Goal: Communication & Community: Share content

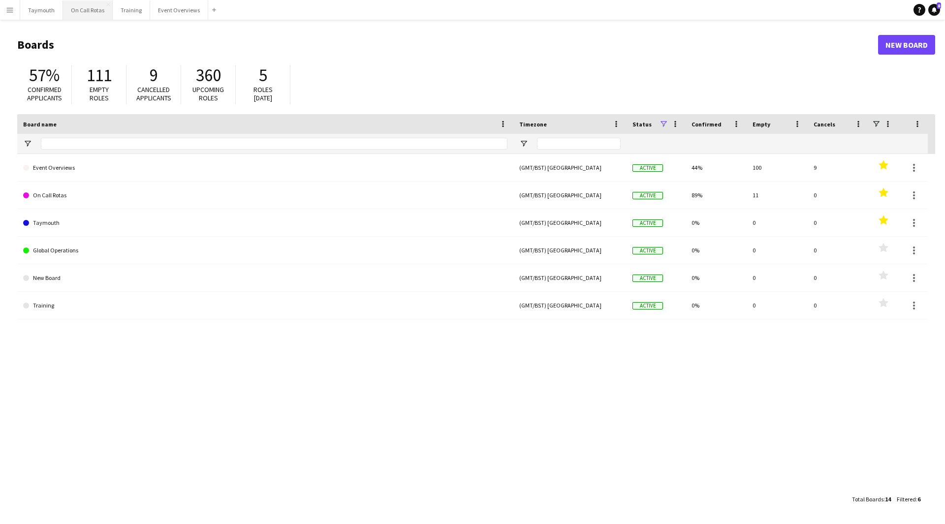
click at [89, 12] on button "On Call Rotas Close" at bounding box center [88, 9] width 50 height 19
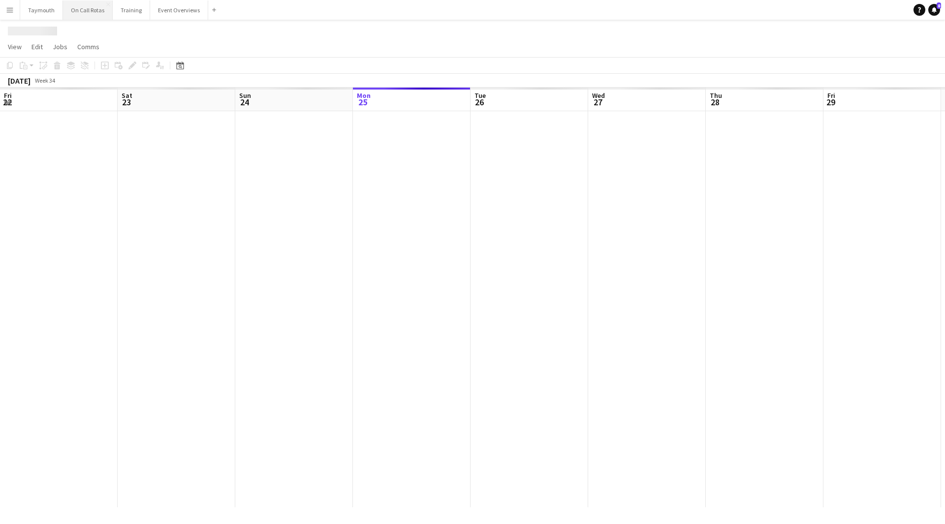
scroll to position [0, 235]
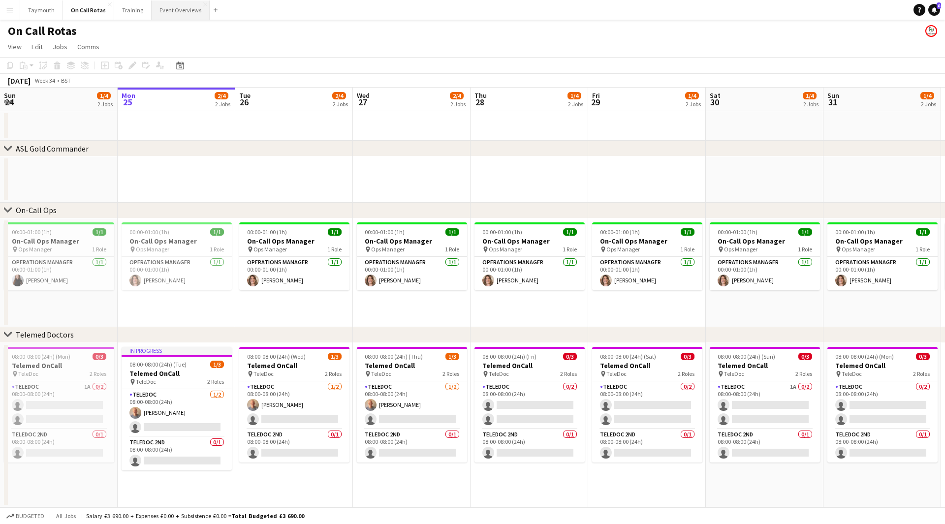
click at [188, 15] on button "Event Overviews Close" at bounding box center [181, 9] width 58 height 19
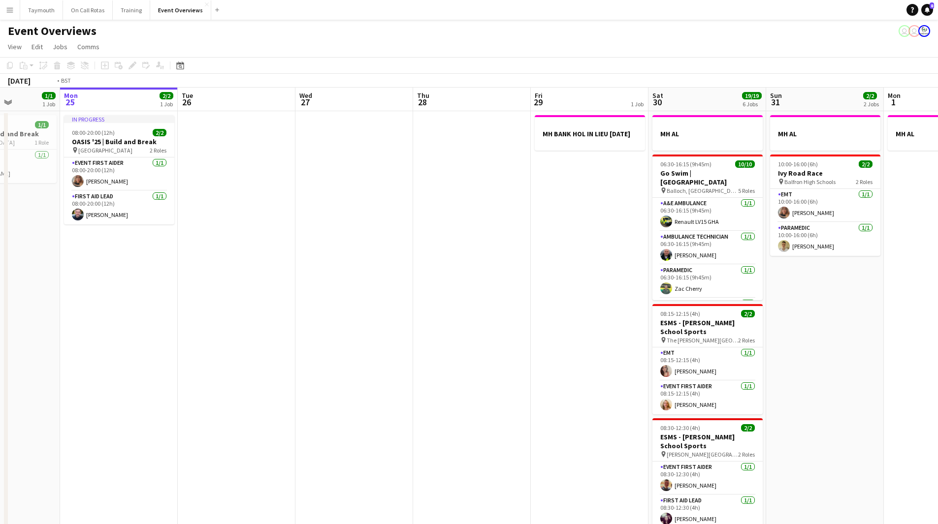
scroll to position [0, 377]
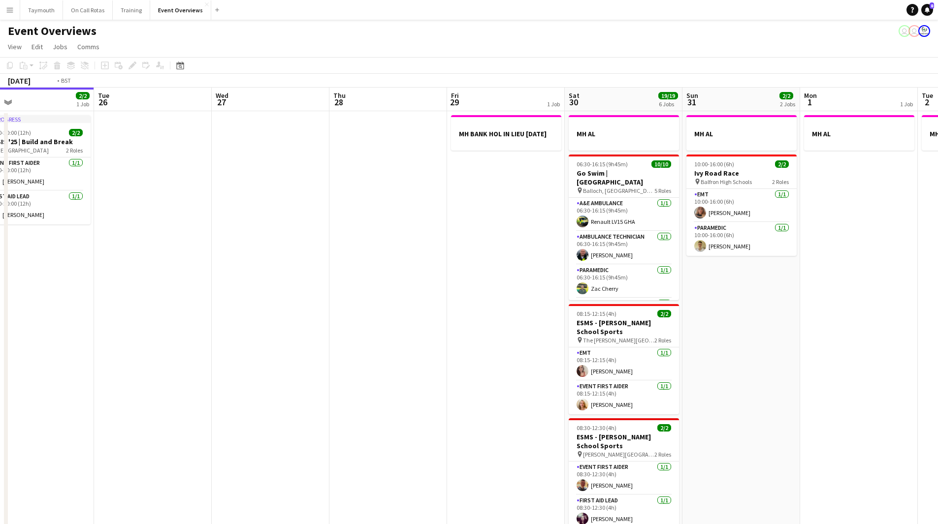
drag, startPoint x: 541, startPoint y: 347, endPoint x: 400, endPoint y: 367, distance: 142.7
click at [400, 367] on app-calendar-viewport "Fri 22 1/1 1 Job Sat 23 13/13 6 Jobs Sun 24 1/1 1 Job Mon 25 2/2 1 Job Tue 26 W…" at bounding box center [469, 457] width 938 height 739
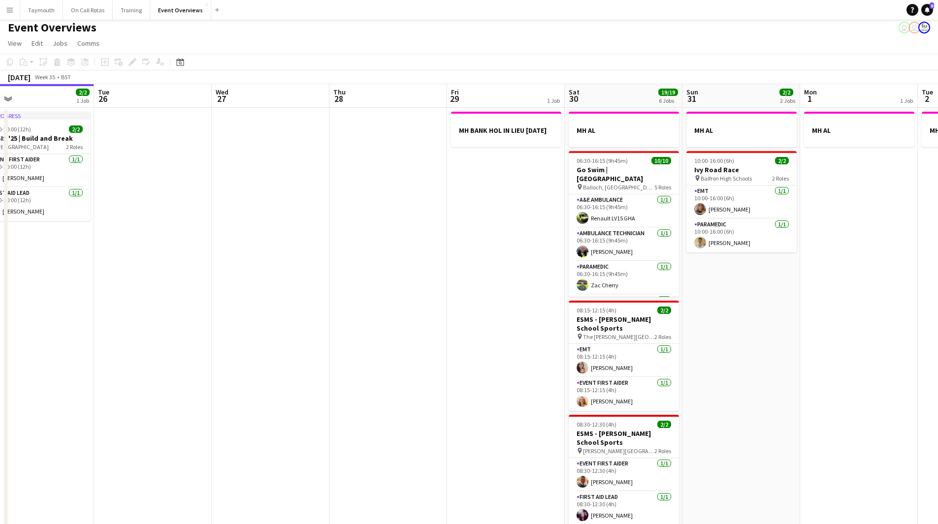
scroll to position [0, 0]
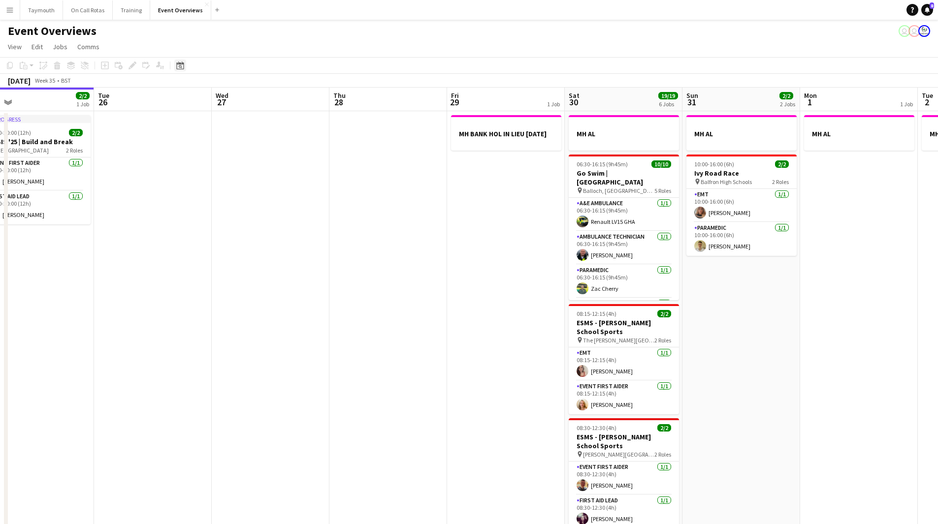
click at [184, 65] on div "Date picker" at bounding box center [180, 66] width 12 height 12
click at [194, 102] on span "[DATE]" at bounding box center [189, 99] width 18 height 9
click at [194, 150] on span "2024" at bounding box center [187, 150] width 20 height 12
click at [249, 182] on button "[DATE]" at bounding box center [250, 181] width 29 height 16
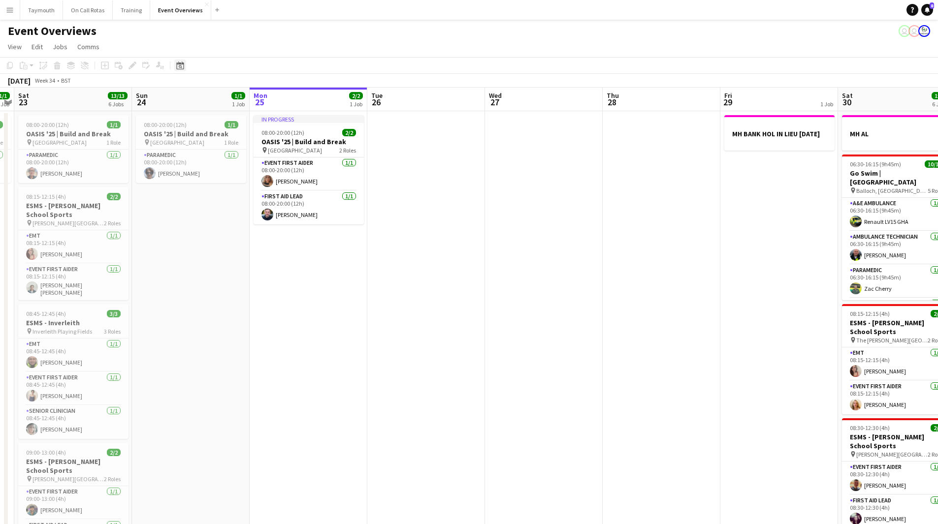
click at [176, 68] on icon "Date picker" at bounding box center [180, 66] width 8 height 8
click at [192, 100] on span "2025" at bounding box center [188, 99] width 14 height 9
click at [196, 104] on span "Choose month and year" at bounding box center [192, 100] width 33 height 24
click at [181, 154] on span "2024" at bounding box center [187, 150] width 20 height 12
click at [189, 166] on span "SEP" at bounding box center [187, 163] width 20 height 12
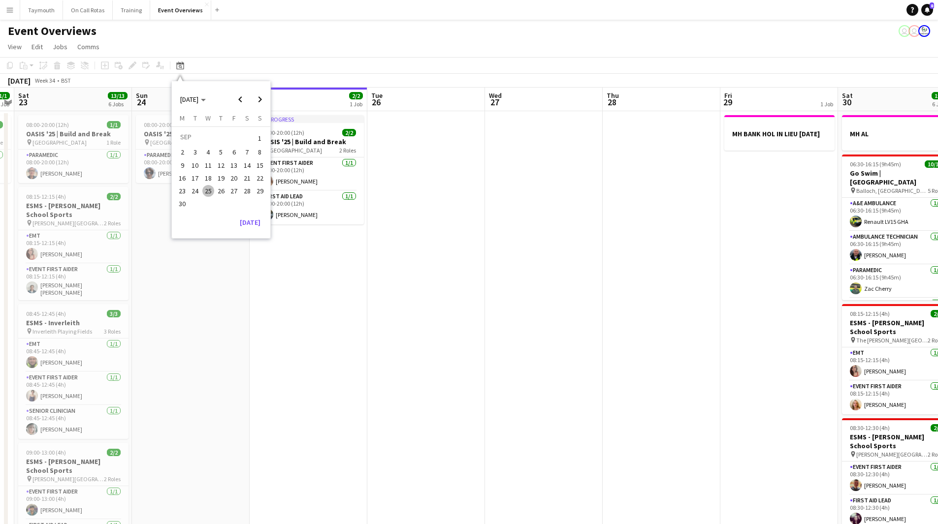
click at [212, 192] on span "25" at bounding box center [208, 191] width 12 height 12
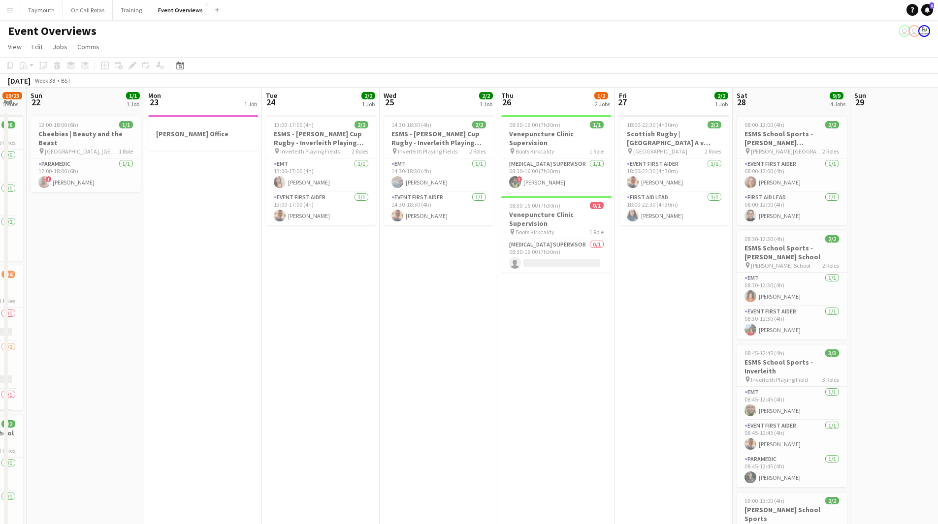
drag, startPoint x: 274, startPoint y: 337, endPoint x: 628, endPoint y: 312, distance: 354.9
click at [617, 312] on app-calendar-viewport "Fri 20 16/16 5 Jobs Sat 21 19/23 5 Jobs Sun 22 1/1 1 Job Mon 23 1 Job Tue 24 2/…" at bounding box center [469, 457] width 938 height 739
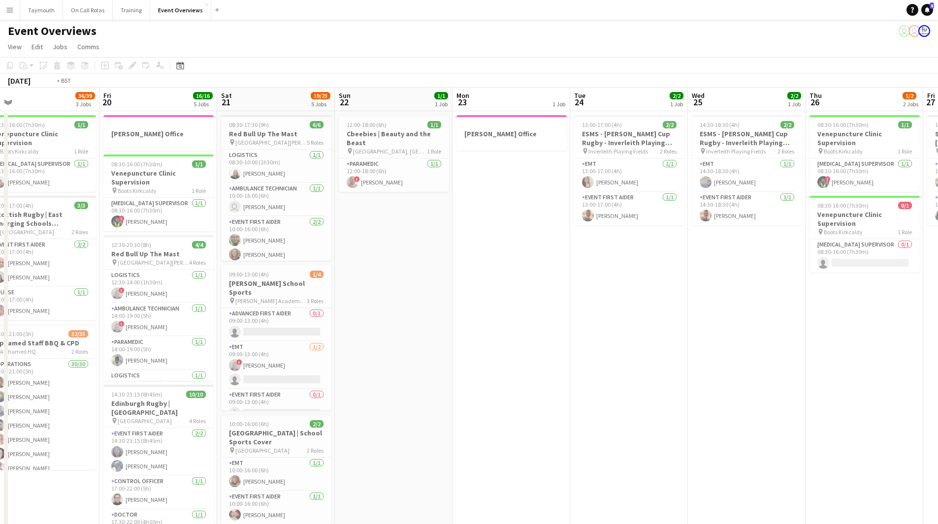
drag, startPoint x: 460, startPoint y: 287, endPoint x: 46, endPoint y: 290, distance: 413.6
click at [17, 291] on app-calendar-viewport "Tue 17 1/1 1 Job Wed 18 Thu 19 36/39 3 Jobs Fri 20 16/16 5 Jobs Sat 21 19/23 5 …" at bounding box center [469, 457] width 938 height 739
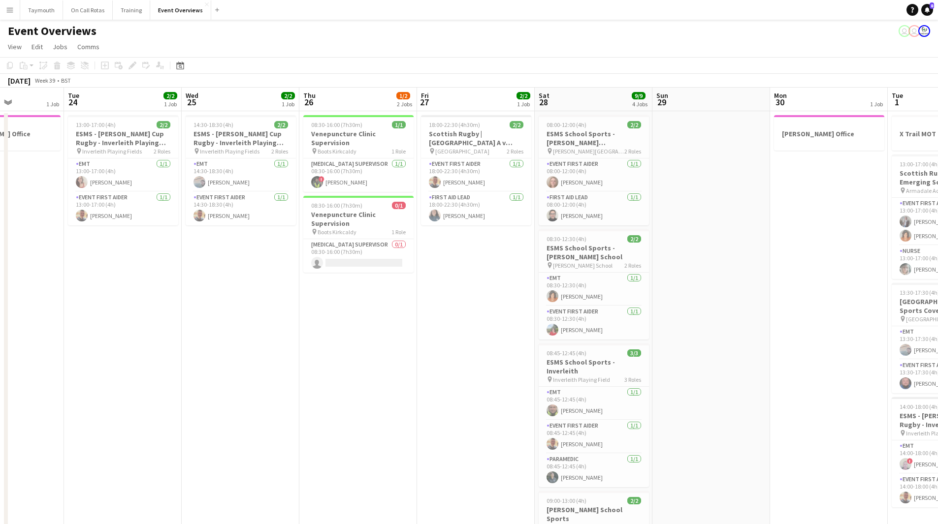
drag, startPoint x: 252, startPoint y: 337, endPoint x: 268, endPoint y: 330, distance: 17.8
click at [151, 335] on app-calendar-viewport "Sat 21 19/23 5 Jobs Sun 22 1/1 1 Job Mon 23 1 Job Tue 24 2/2 1 Job Wed 25 2/2 1…" at bounding box center [469, 457] width 938 height 739
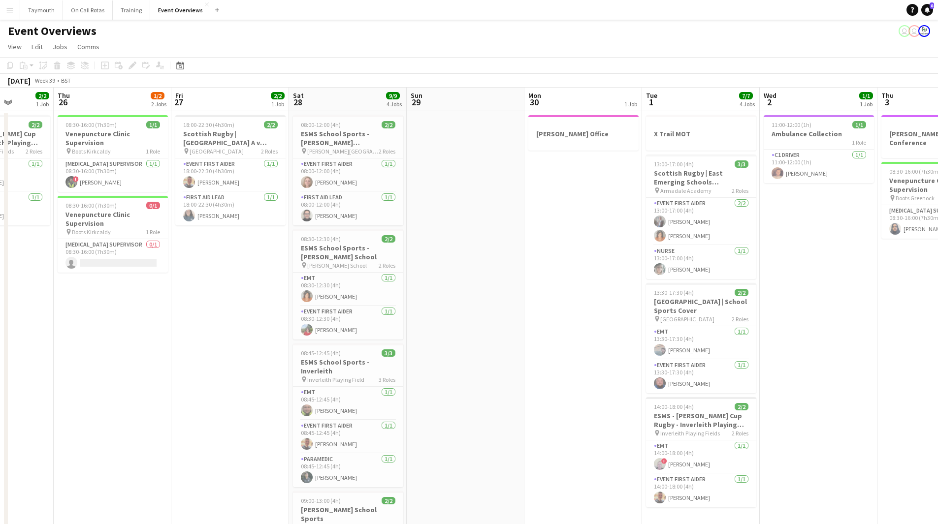
click at [186, 64] on div "Date picker [DATE] [DATE] [DATE] M [DATE] T [DATE] W [DATE] T [DATE] F [DATE] S…" at bounding box center [177, 66] width 22 height 12
click at [184, 65] on icon at bounding box center [179, 66] width 7 height 8
click at [249, 225] on button "[DATE]" at bounding box center [250, 223] width 29 height 16
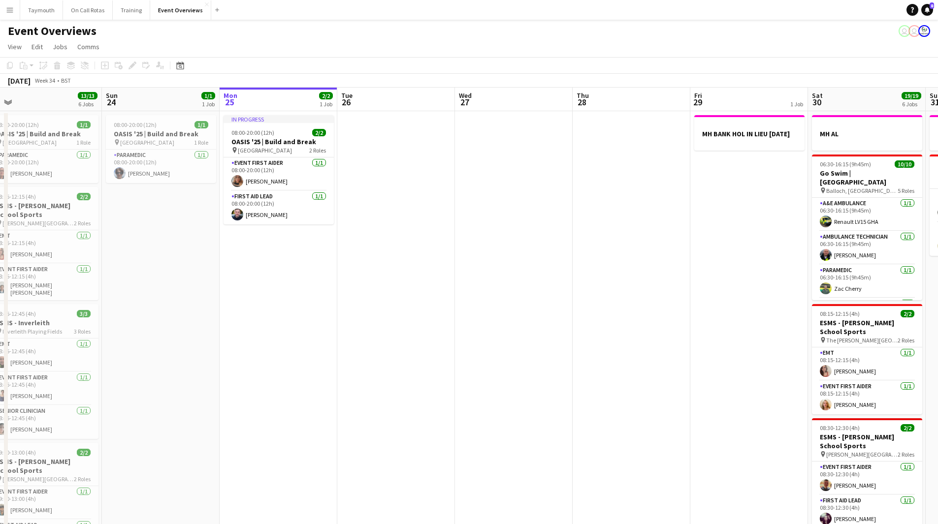
scroll to position [0, 392]
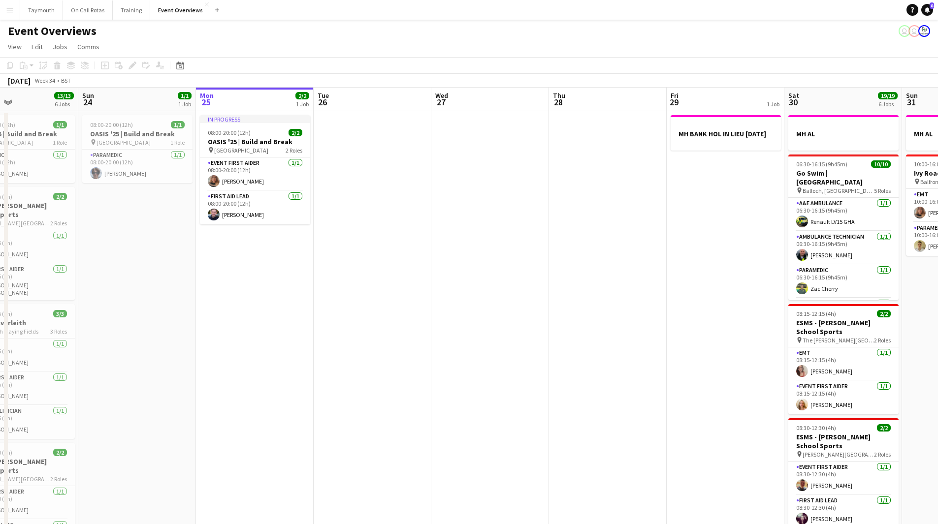
drag, startPoint x: 589, startPoint y: 223, endPoint x: 418, endPoint y: 248, distance: 173.2
click at [418, 248] on app-calendar-viewport "Wed 20 3/3 2 Jobs Thu 21 65/65 2 Jobs Fri 22 1/1 1 Job Sat 23 13/13 6 Jobs Sun …" at bounding box center [469, 457] width 938 height 739
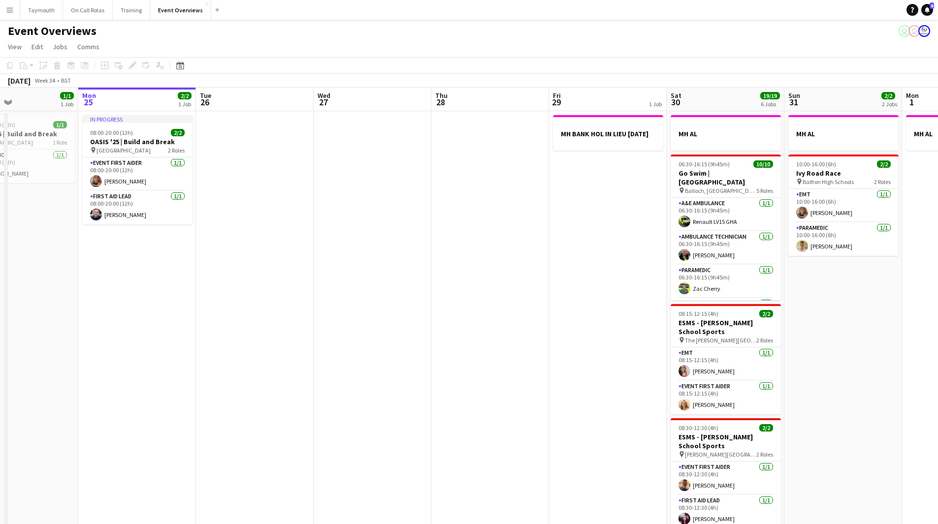
click at [502, 198] on app-date-cell at bounding box center [490, 468] width 118 height 715
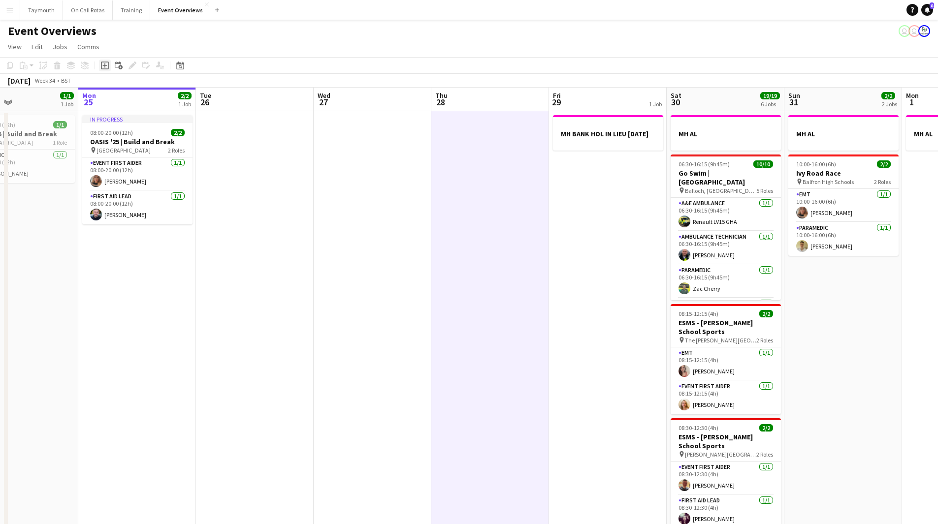
click at [106, 68] on icon "Add job" at bounding box center [105, 66] width 8 height 8
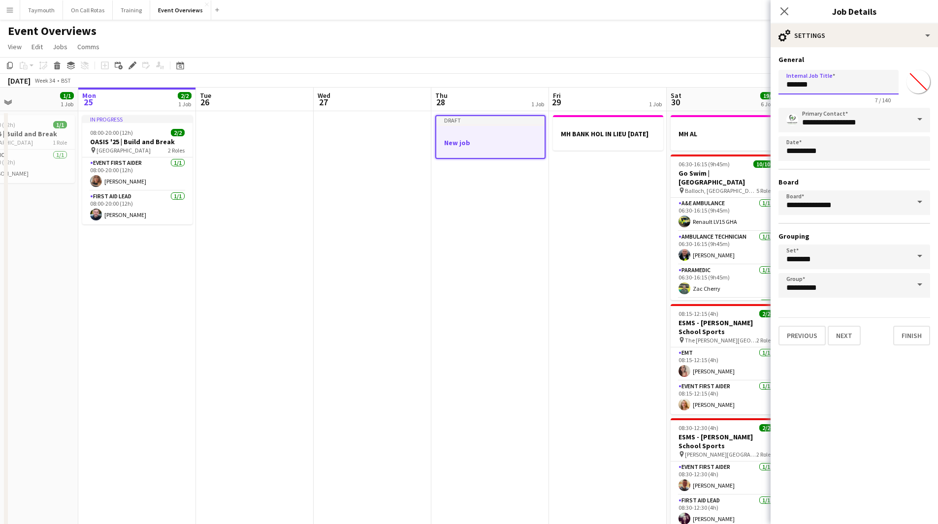
drag, startPoint x: 847, startPoint y: 88, endPoint x: 575, endPoint y: 84, distance: 272.3
click at [590, 88] on body "Menu Boards Boards Boards All jobs Status Workforce Workforce My Workforce Recr…" at bounding box center [469, 413] width 938 height 826
type input "**********"
click at [845, 333] on button "Next" at bounding box center [844, 336] width 33 height 20
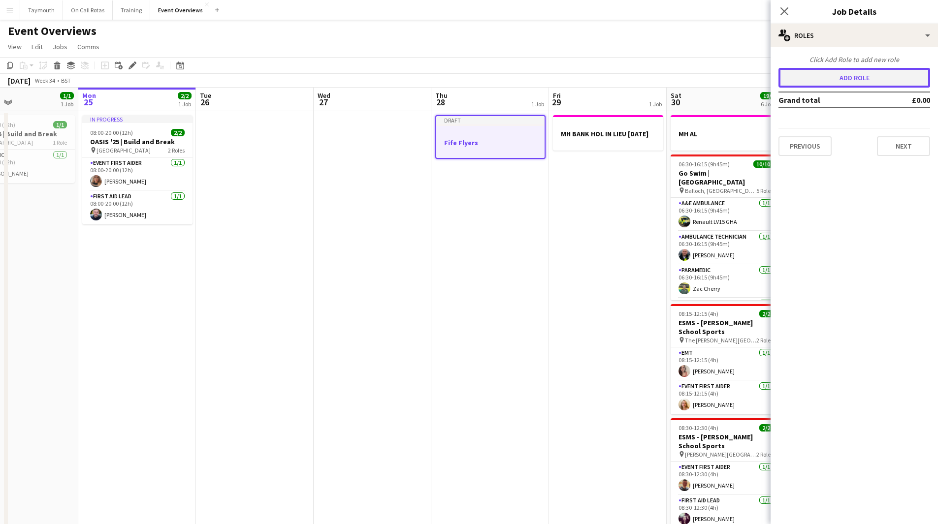
click at [838, 72] on button "Add role" at bounding box center [854, 78] width 152 height 20
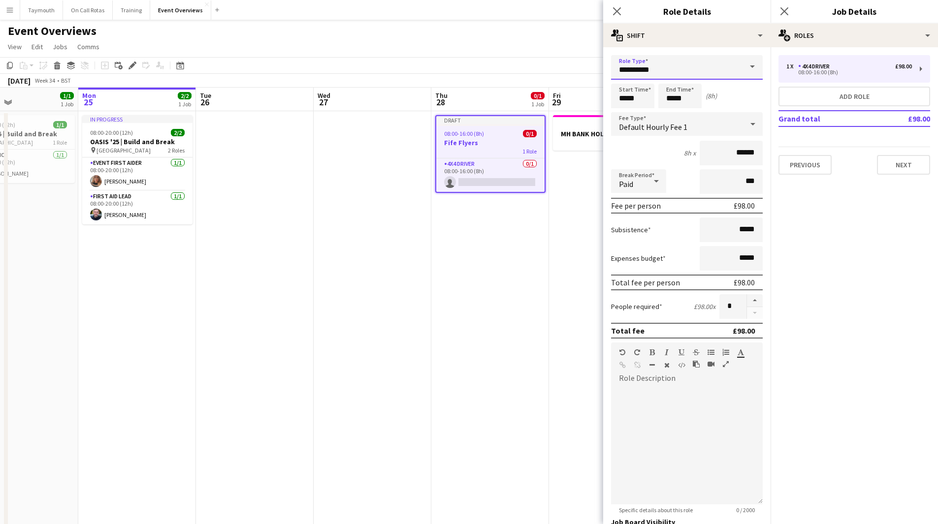
drag, startPoint x: 335, startPoint y: 23, endPoint x: 175, endPoint y: -11, distance: 163.6
click at [175, 0] on html "Menu Boards Boards Boards All jobs Status Workforce Workforce My Workforce Recr…" at bounding box center [469, 413] width 938 height 826
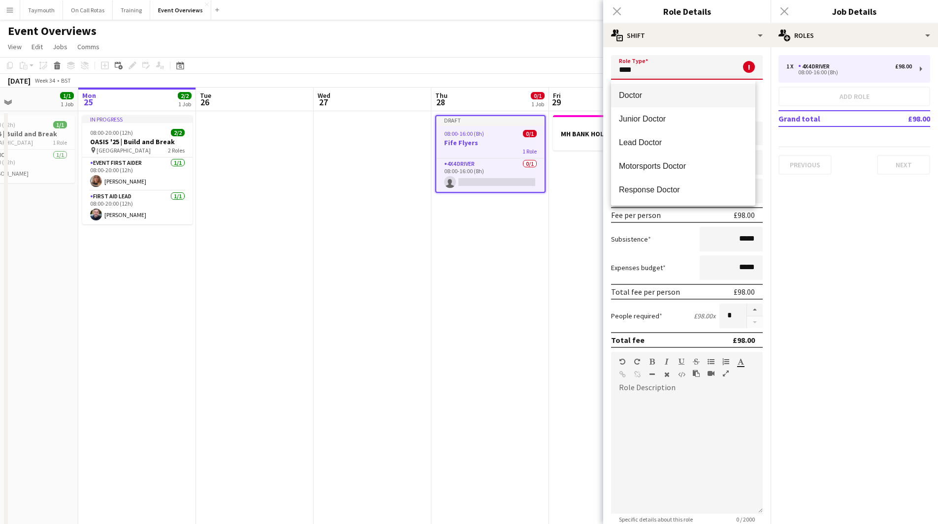
click at [630, 97] on span "Doctor" at bounding box center [683, 95] width 129 height 9
type input "******"
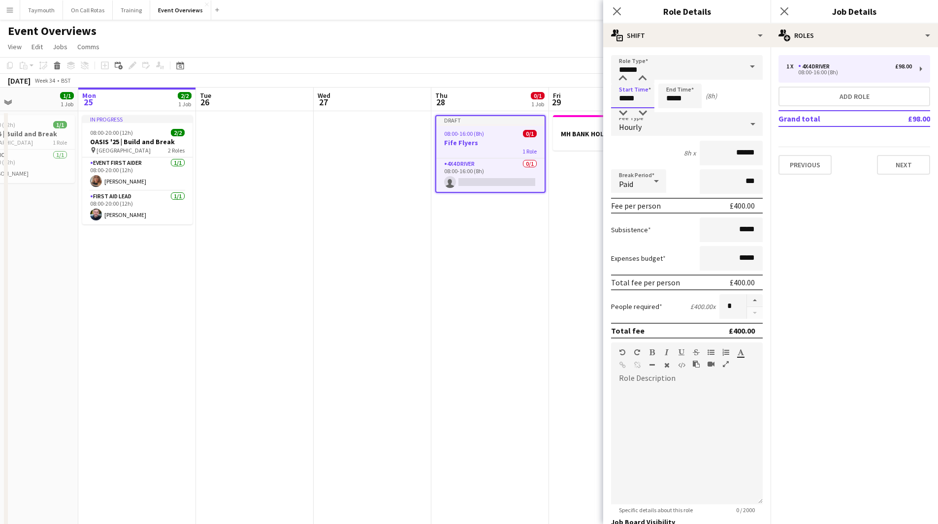
drag, startPoint x: 644, startPoint y: 102, endPoint x: 454, endPoint y: 83, distance: 191.0
click at [454, 84] on body "Menu Boards Boards Boards All jobs Status Workforce Workforce My Workforce Recr…" at bounding box center [469, 413] width 938 height 826
type input "*****"
drag, startPoint x: 641, startPoint y: 104, endPoint x: 628, endPoint y: 104, distance: 12.3
click at [628, 104] on div "Start Time ***** End Time ***** (20h 30m)" at bounding box center [687, 96] width 152 height 25
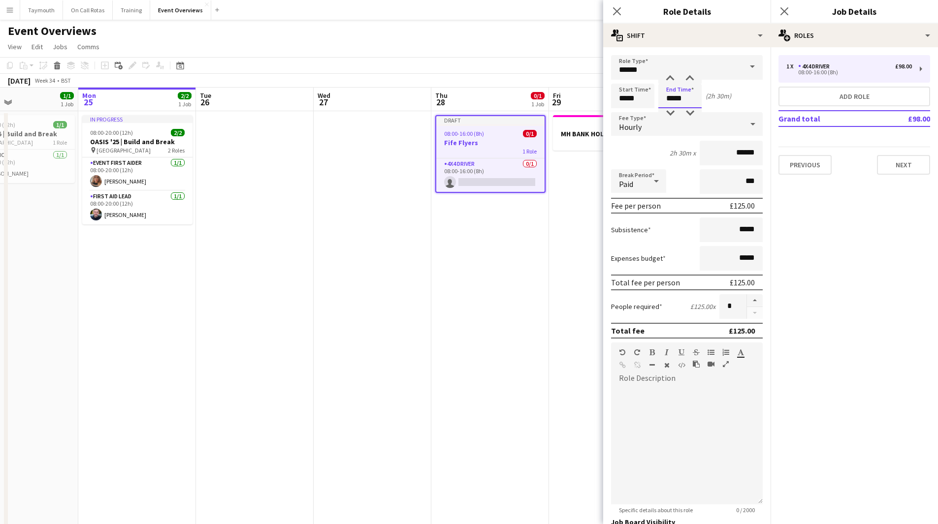
type input "*****"
click at [749, 109] on form "Role Type ****** Start Time ***** End Time ***** (2h 30m) Fee Type Hourly 2h 30…" at bounding box center [686, 361] width 167 height 612
drag, startPoint x: 645, startPoint y: 103, endPoint x: 442, endPoint y: 108, distance: 202.4
click at [442, 108] on body "Menu Boards Boards Boards All jobs Status Workforce Workforce My Workforce Recr…" at bounding box center [469, 413] width 938 height 826
type input "*****"
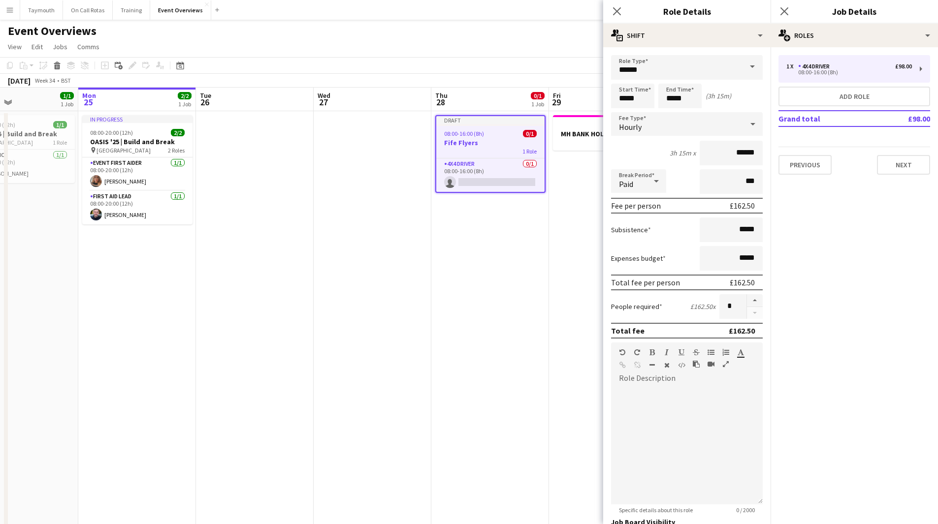
click at [682, 164] on div "3h 15m x ******" at bounding box center [687, 153] width 152 height 25
drag, startPoint x: 752, startPoint y: 151, endPoint x: 729, endPoint y: 152, distance: 23.7
click at [729, 152] on input "******" at bounding box center [731, 153] width 63 height 25
drag, startPoint x: 754, startPoint y: 152, endPoint x: 681, endPoint y: 151, distance: 72.9
click at [681, 151] on div "3h 15m x ***" at bounding box center [687, 153] width 152 height 25
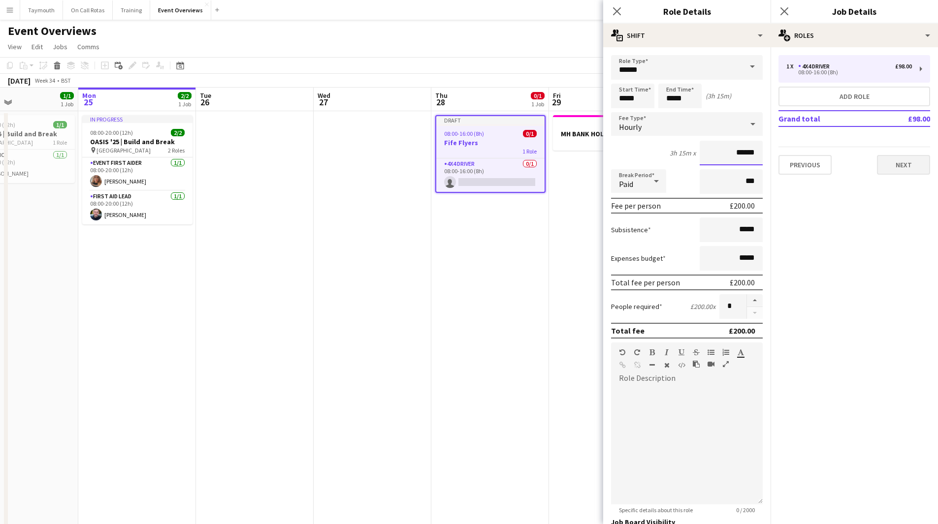
type input "******"
click at [903, 173] on button "Next" at bounding box center [903, 165] width 53 height 20
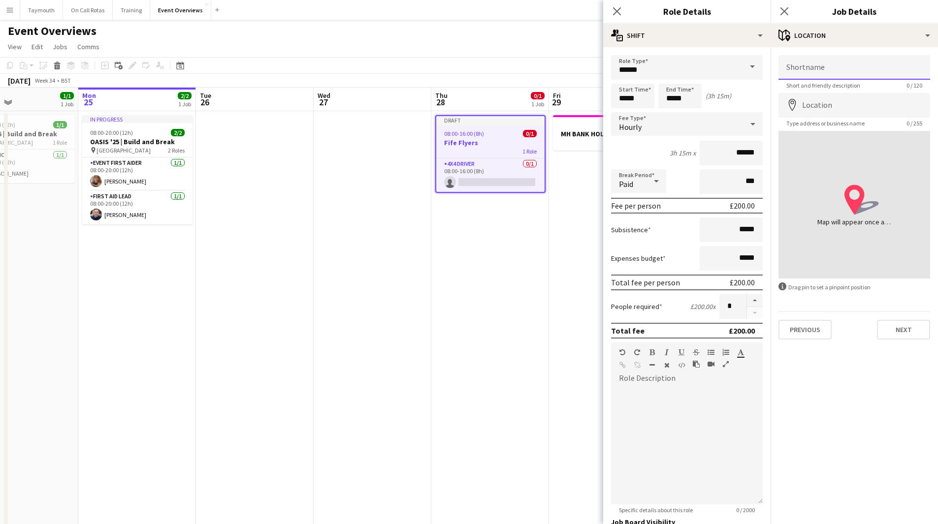
click at [854, 67] on input "Shortname" at bounding box center [854, 67] width 152 height 25
type input "**********"
click at [836, 107] on input "Location" at bounding box center [854, 105] width 152 height 25
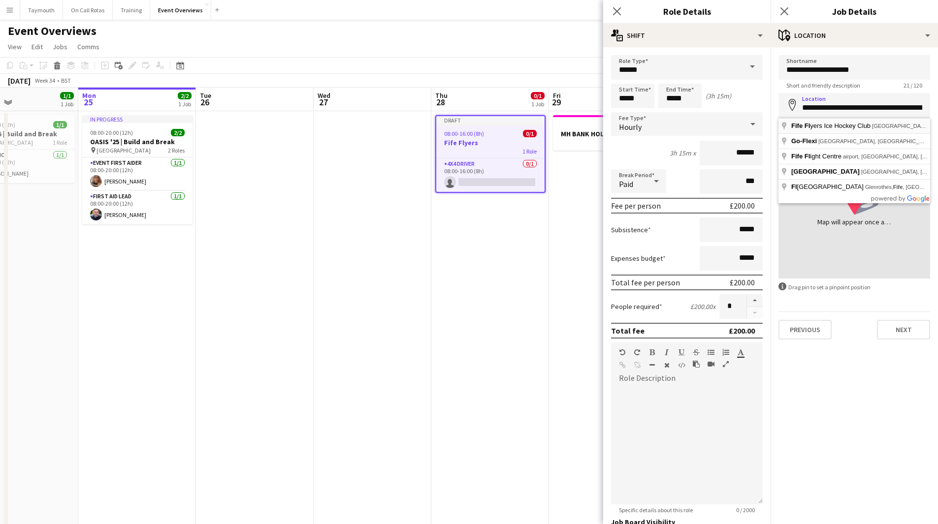
type input "**********"
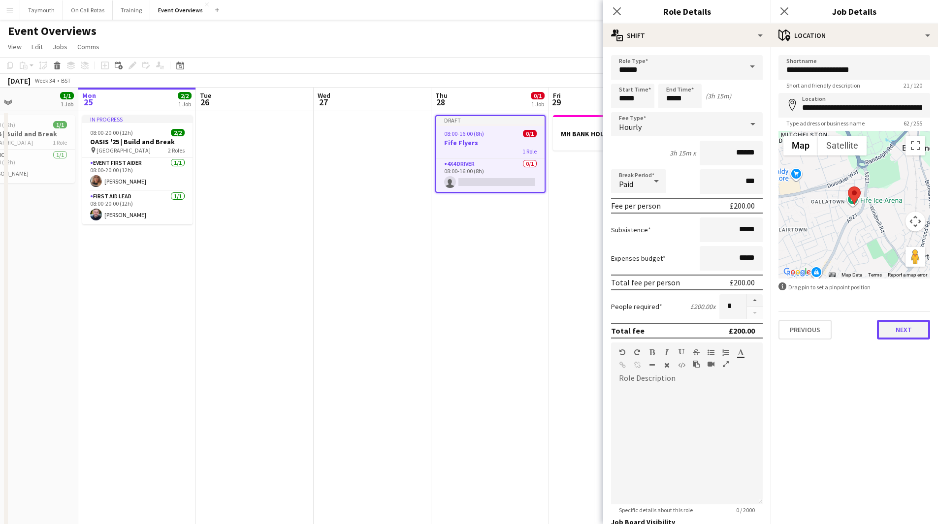
click at [906, 329] on button "Next" at bounding box center [903, 330] width 53 height 20
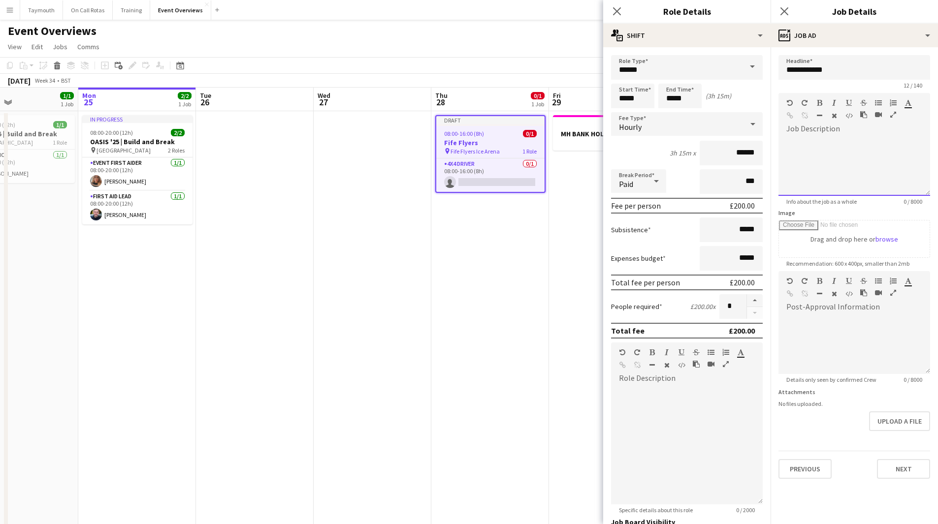
click at [813, 143] on div at bounding box center [854, 166] width 152 height 59
click at [908, 160] on div at bounding box center [854, 166] width 152 height 59
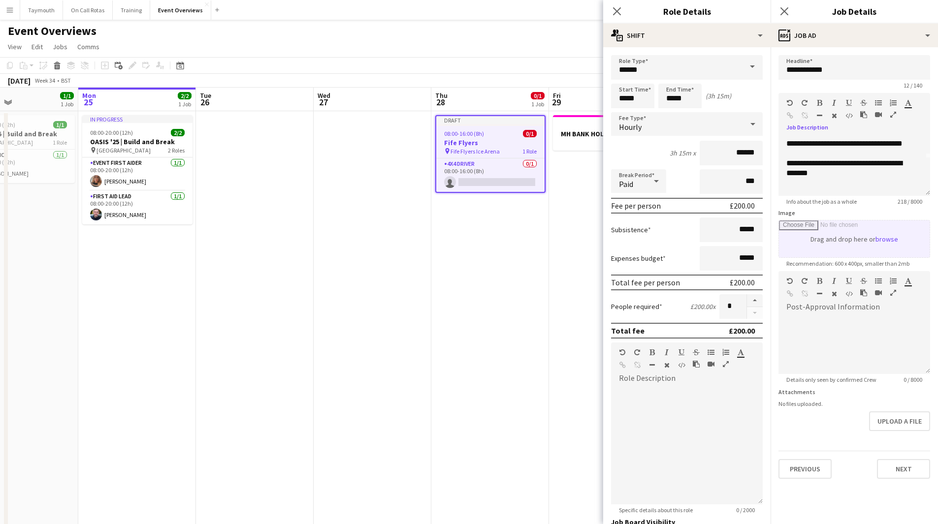
click at [863, 241] on input "Image" at bounding box center [854, 239] width 151 height 37
type input "**********"
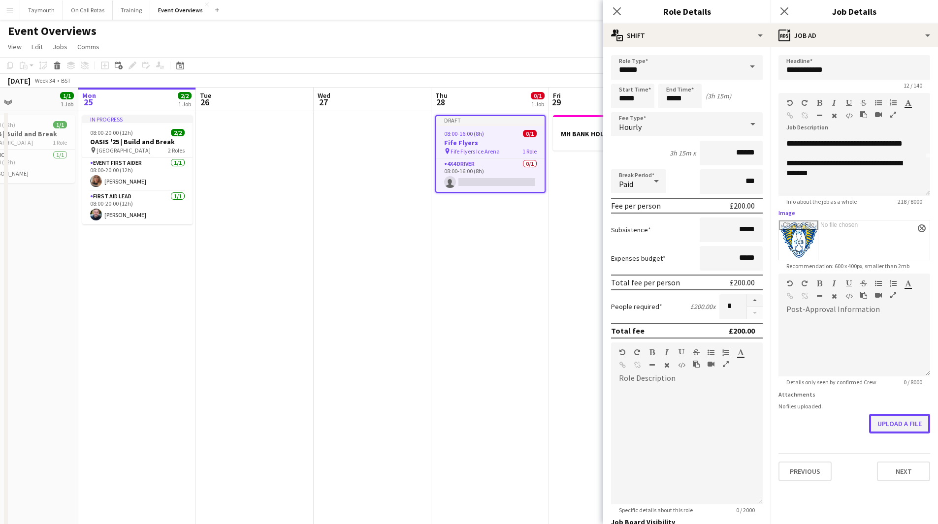
click at [912, 429] on button "Upload a file" at bounding box center [899, 424] width 61 height 20
click at [915, 464] on button "Next" at bounding box center [903, 472] width 53 height 20
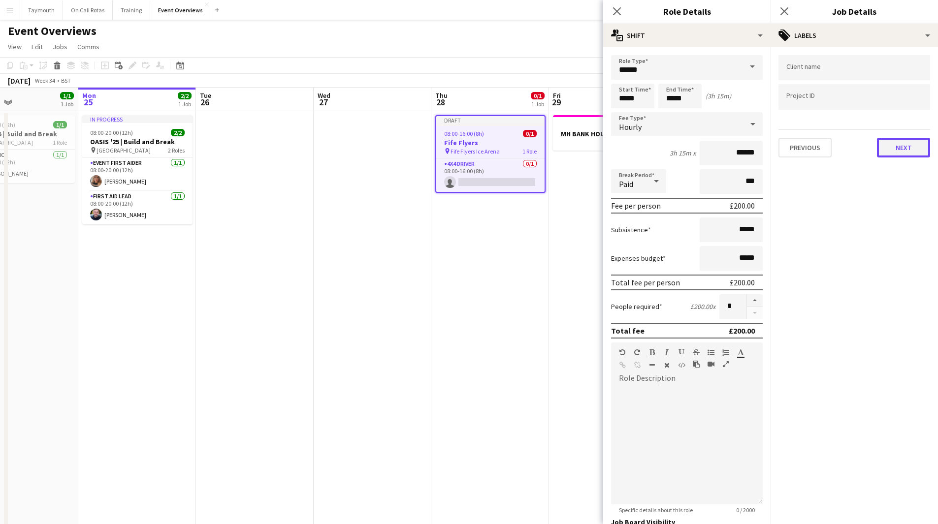
click at [894, 150] on button "Next" at bounding box center [903, 148] width 53 height 20
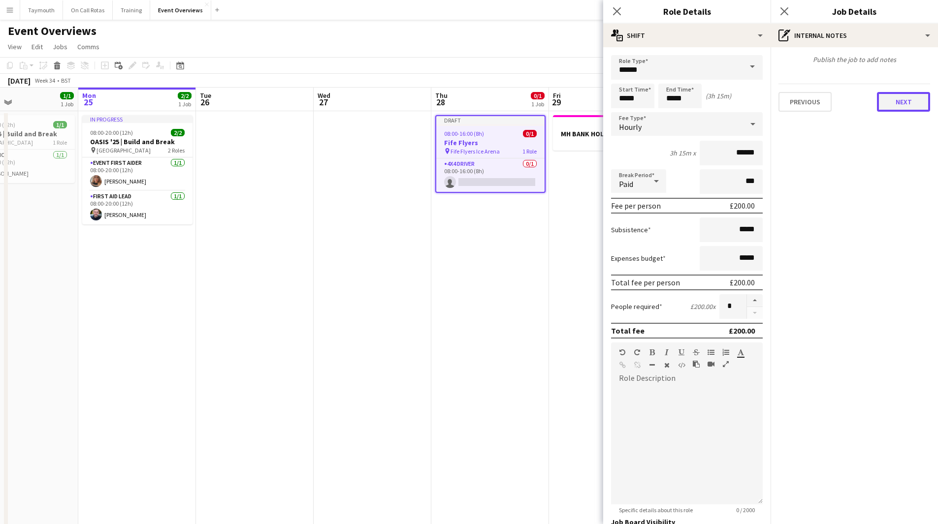
click at [900, 111] on button "Next" at bounding box center [903, 102] width 53 height 20
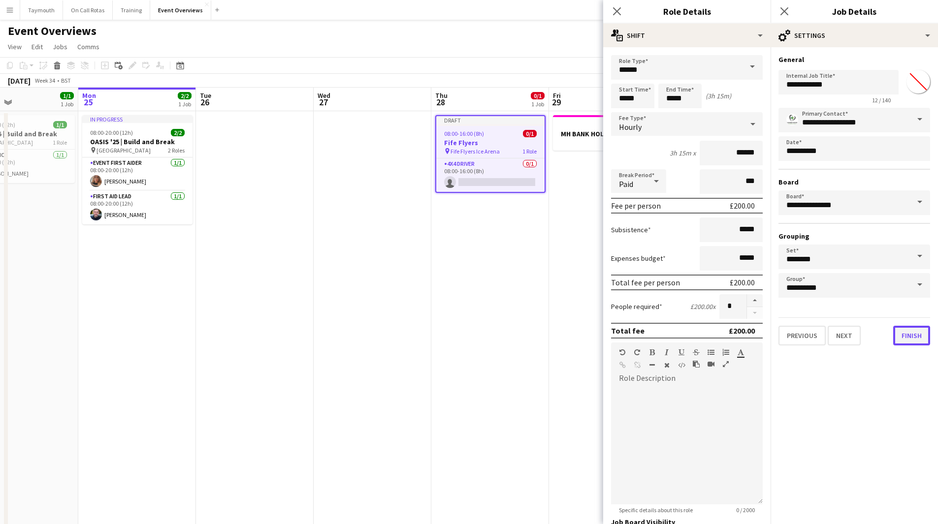
click at [913, 340] on button "Finish" at bounding box center [911, 336] width 37 height 20
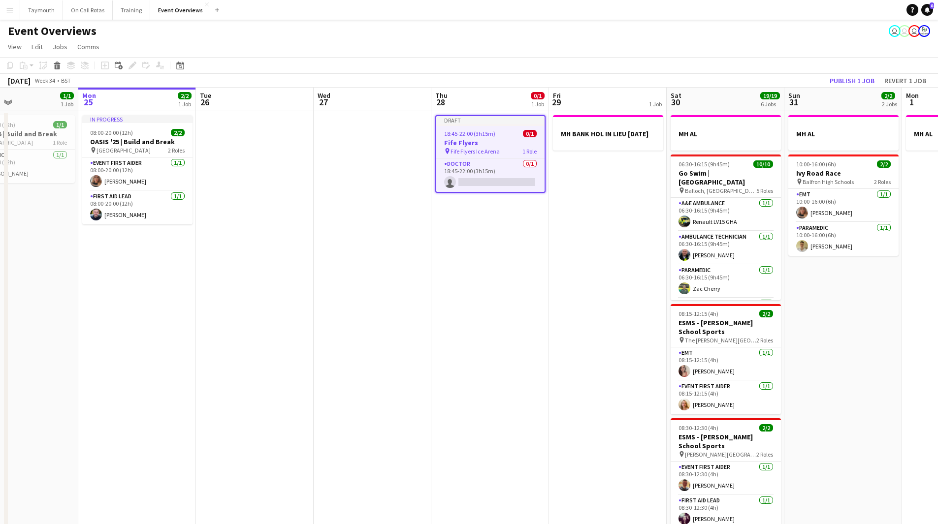
click at [582, 334] on app-date-cell "MH BANK HOL IN LIEU [DATE]" at bounding box center [608, 468] width 118 height 715
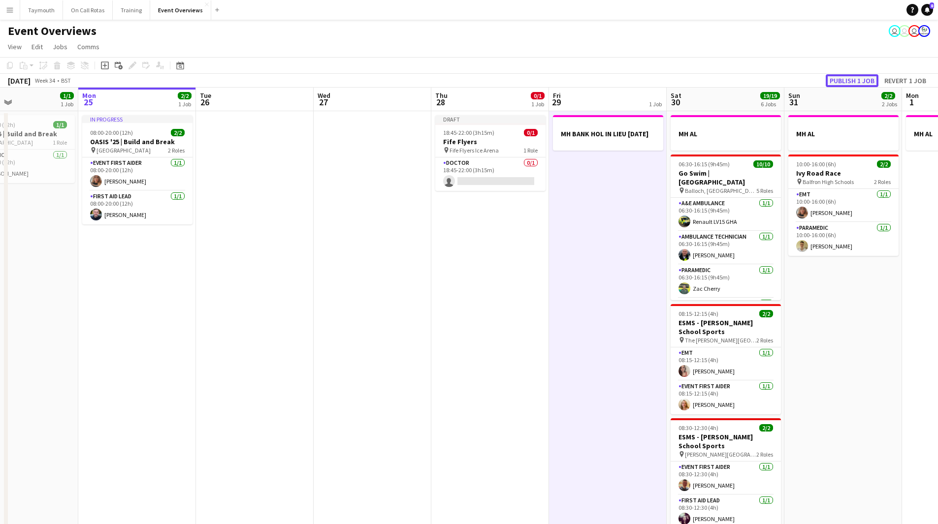
click at [845, 81] on button "Publish 1 job" at bounding box center [852, 80] width 53 height 13
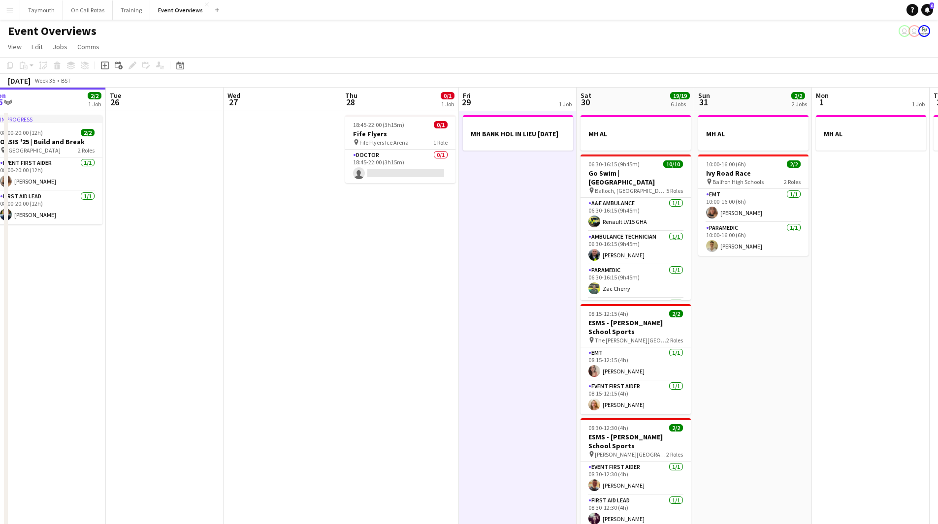
scroll to position [0, 390]
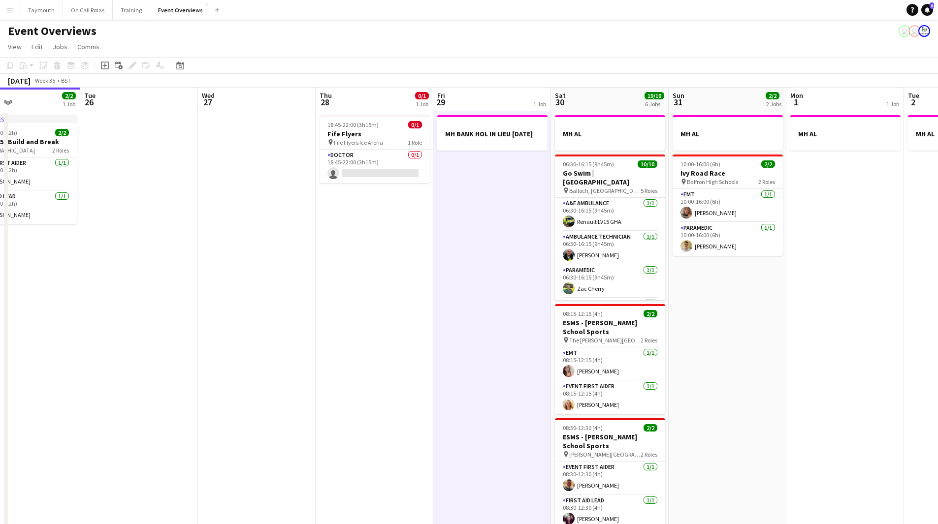
drag, startPoint x: 545, startPoint y: 334, endPoint x: 311, endPoint y: 347, distance: 233.8
click at [311, 347] on app-calendar-viewport "Fri 22 1/1 1 Job Sat 23 13/13 6 Jobs Sun 24 1/1 1 Job Mon 25 2/2 1 Job Tue 26 W…" at bounding box center [469, 457] width 938 height 739
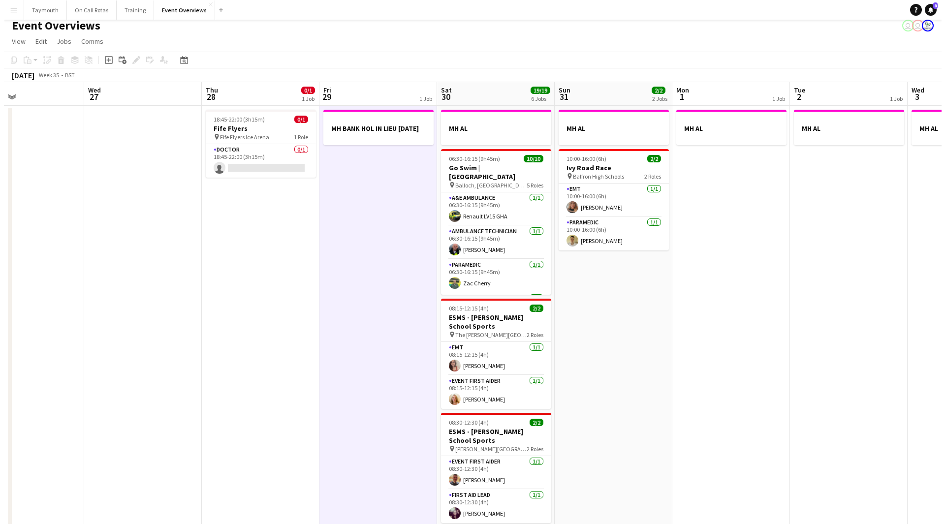
scroll to position [0, 0]
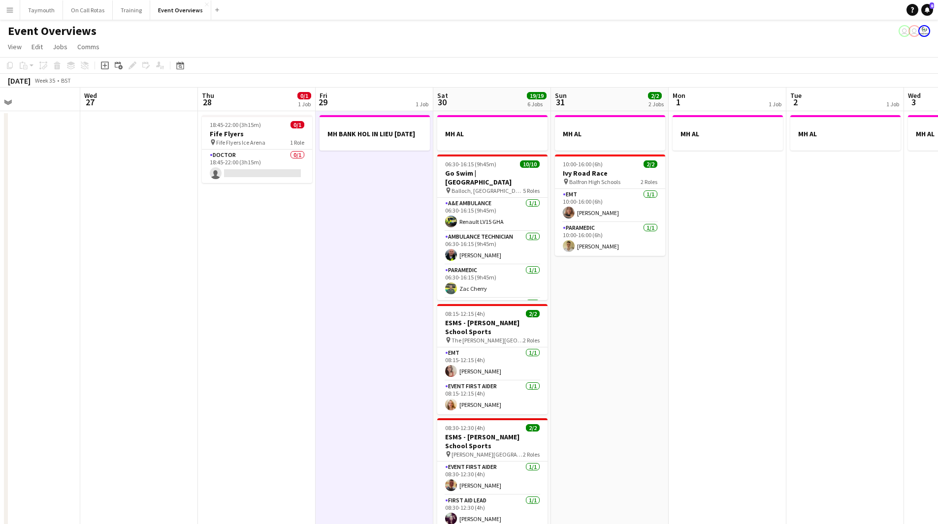
click at [16, 7] on button "Menu" at bounding box center [10, 10] width 20 height 20
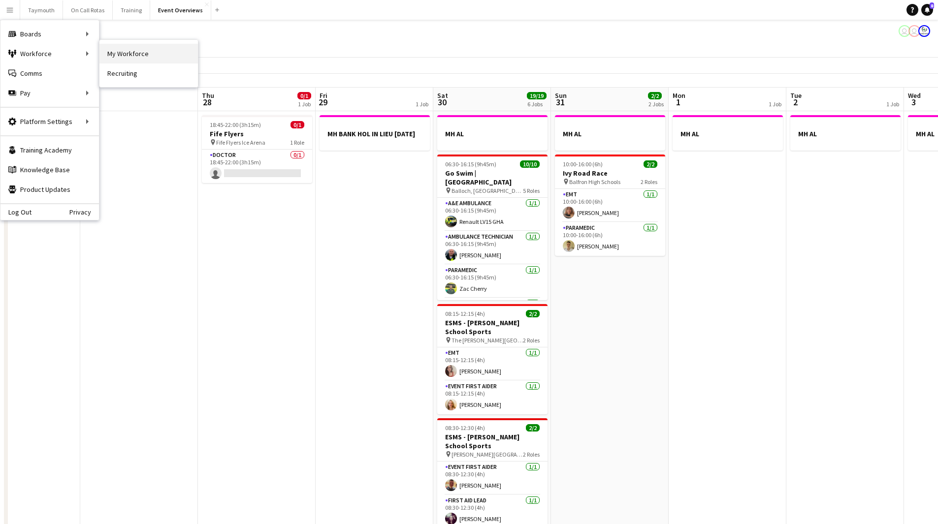
click at [139, 45] on link "My Workforce" at bounding box center [148, 54] width 98 height 20
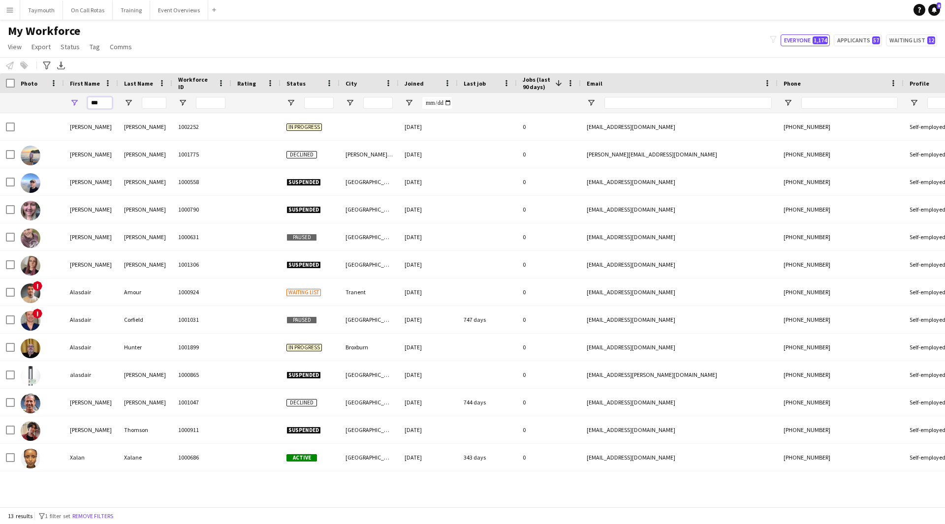
drag, startPoint x: 98, startPoint y: 104, endPoint x: 10, endPoint y: 101, distance: 88.7
click at [11, 101] on div "***" at bounding box center [609, 103] width 1219 height 20
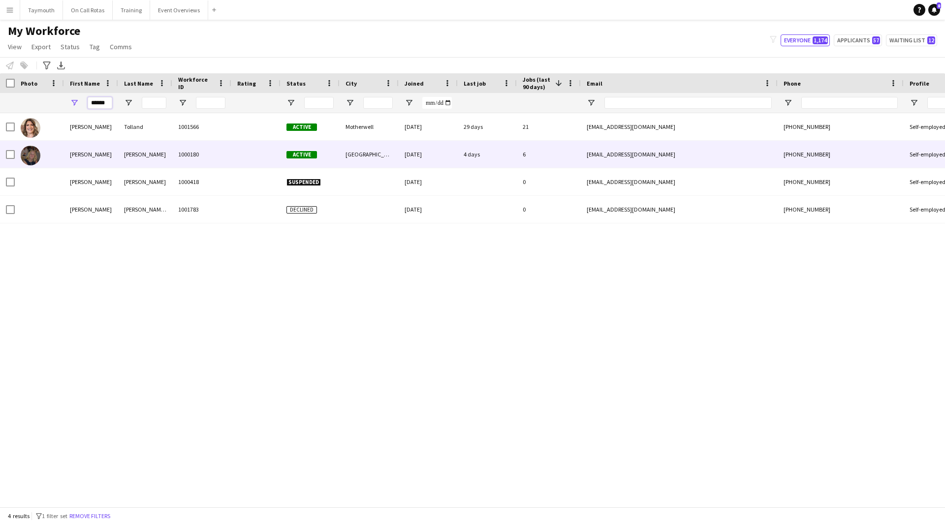
type input "******"
click at [155, 158] on div "[PERSON_NAME]" at bounding box center [145, 154] width 54 height 27
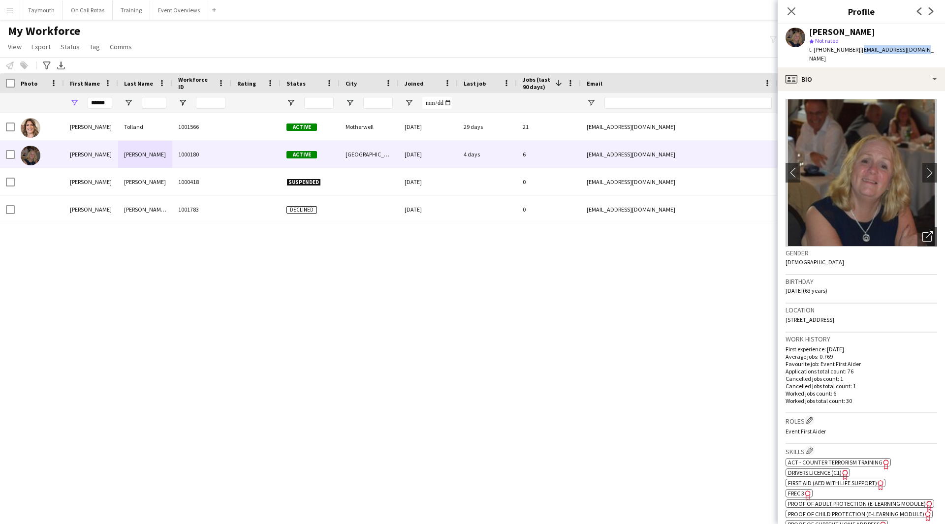
drag, startPoint x: 929, startPoint y: 49, endPoint x: 856, endPoint y: 52, distance: 72.9
click at [856, 52] on app-profile-header "[PERSON_NAME] star Not rated t. [PHONE_NUMBER] | [EMAIL_ADDRESS][DOMAIN_NAME]" at bounding box center [861, 46] width 167 height 44
copy span "[EMAIL_ADDRESS][DOMAIN_NAME]"
drag, startPoint x: 109, startPoint y: 105, endPoint x: 24, endPoint y: 96, distance: 86.1
click at [24, 96] on div "******" at bounding box center [609, 103] width 1219 height 20
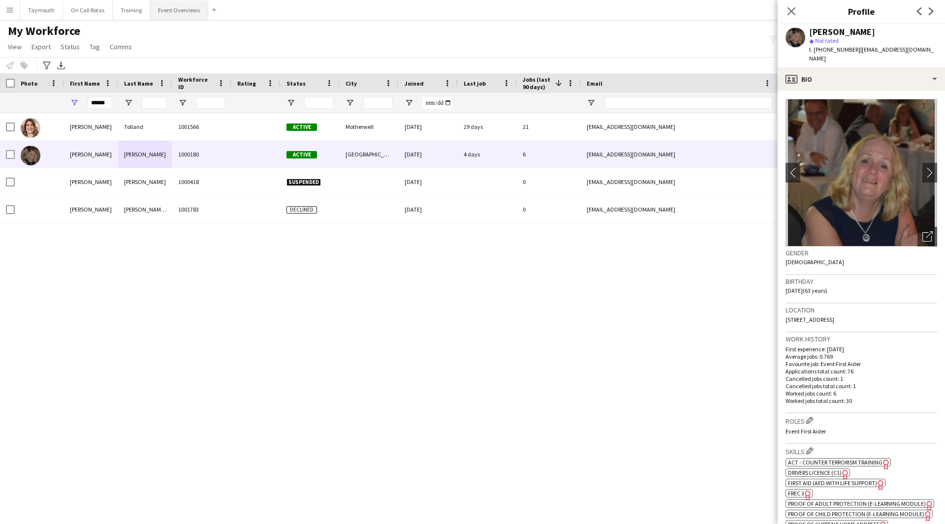
click at [172, 12] on button "Event Overviews Close" at bounding box center [179, 9] width 58 height 19
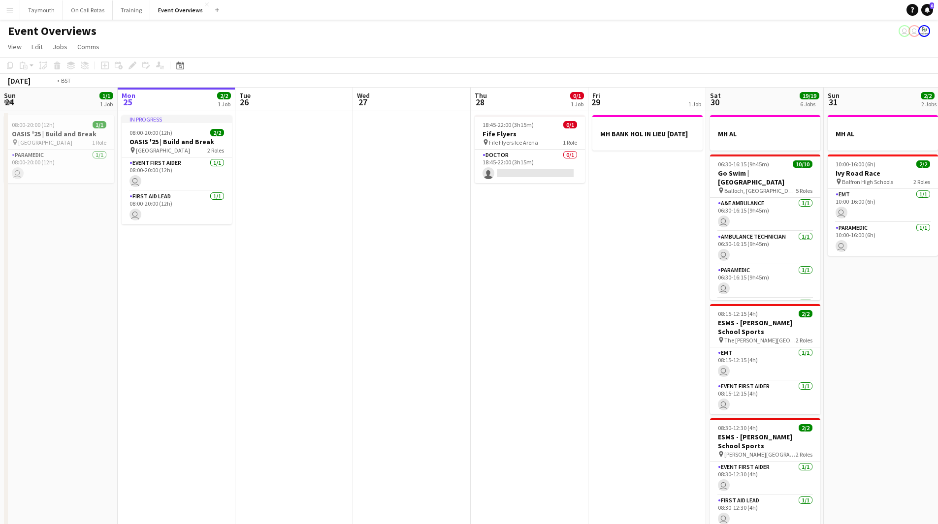
drag, startPoint x: 350, startPoint y: 309, endPoint x: 207, endPoint y: 311, distance: 142.8
click at [102, 313] on app-calendar-viewport "Fri 22 1/1 1 Job Sat 23 13/13 6 Jobs Sun 24 1/1 1 Job Mon 25 2/2 1 Job Tue 26 W…" at bounding box center [469, 457] width 938 height 739
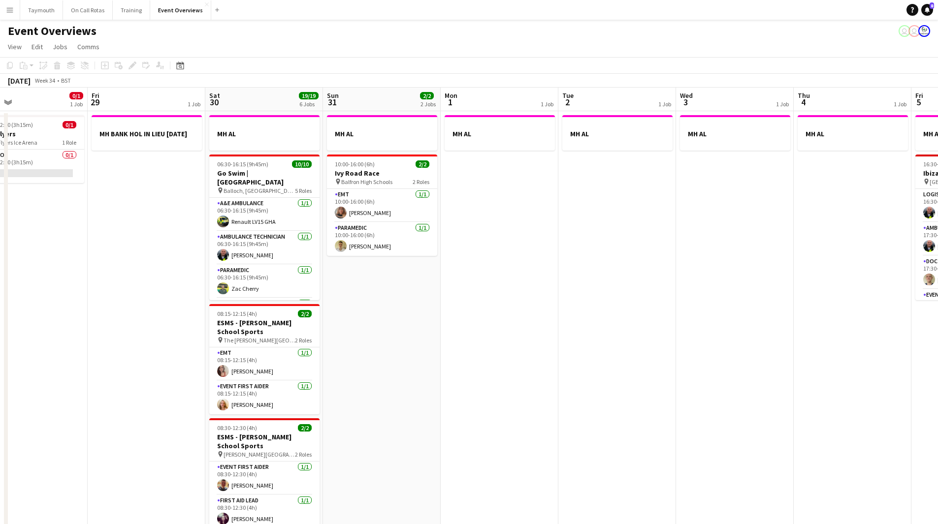
drag, startPoint x: 592, startPoint y: 322, endPoint x: 134, endPoint y: 343, distance: 457.9
click at [144, 344] on app-calendar-viewport "Mon 25 2/2 1 Job Tue 26 Wed 27 Thu 28 0/1 1 Job Fri 29 1 Job Sat 30 19/19 6 Job…" at bounding box center [469, 464] width 938 height 752
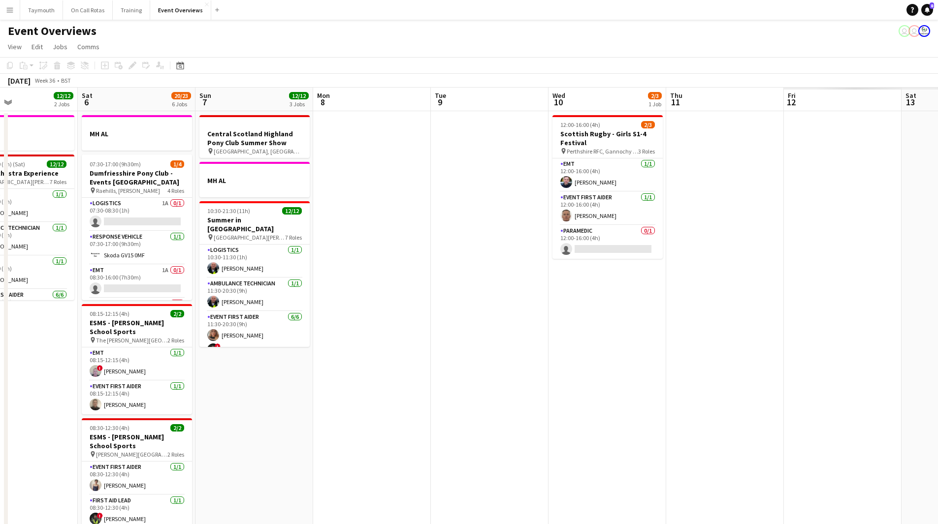
drag, startPoint x: 516, startPoint y: 341, endPoint x: 360, endPoint y: 356, distance: 156.3
click at [96, 359] on app-calendar-viewport "Tue 2 1 Job Wed 3 1 Job Thu 4 1 Job Fri 5 12/12 2 Jobs Sat 6 20/23 6 Jobs Sun 7…" at bounding box center [469, 464] width 938 height 752
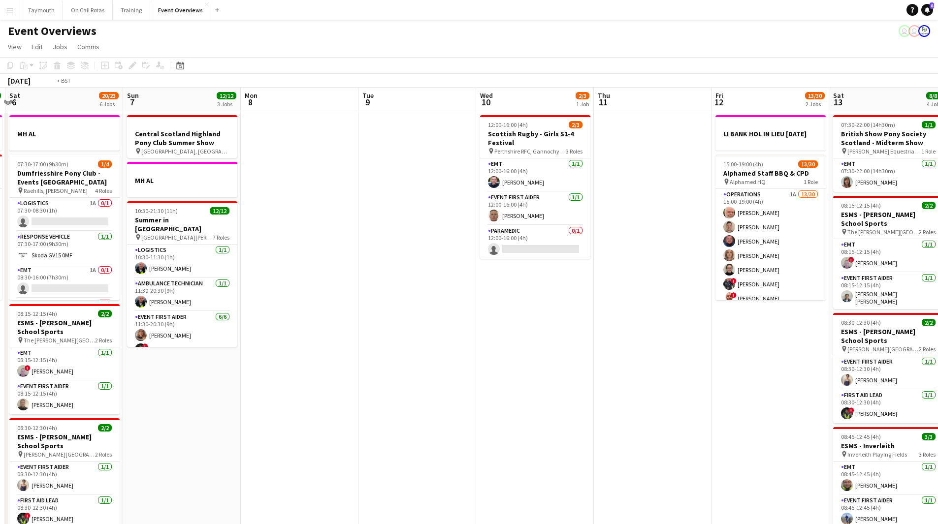
drag, startPoint x: 482, startPoint y: 359, endPoint x: 438, endPoint y: 359, distance: 44.3
click at [148, 370] on app-calendar-viewport "Wed 3 1 Job Thu 4 1 Job Fri 5 12/12 2 Jobs Sat 6 20/23 6 Jobs Sun 7 12/12 3 Job…" at bounding box center [469, 464] width 938 height 752
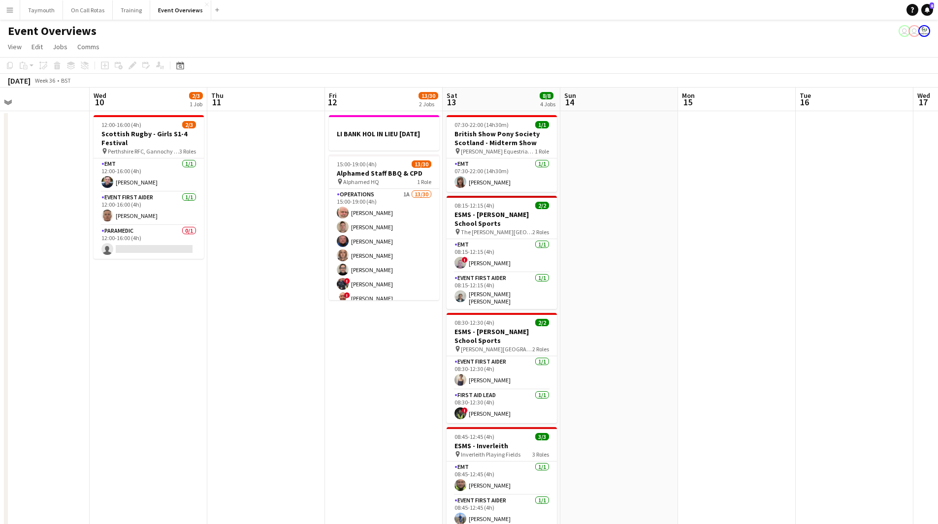
click at [96, 372] on app-calendar-viewport "Sat 6 20/23 6 Jobs Sun 7 12/12 3 Jobs Mon 8 Tue 9 Wed 10 2/3 1 Job Thu 11 Fri 1…" at bounding box center [469, 464] width 938 height 752
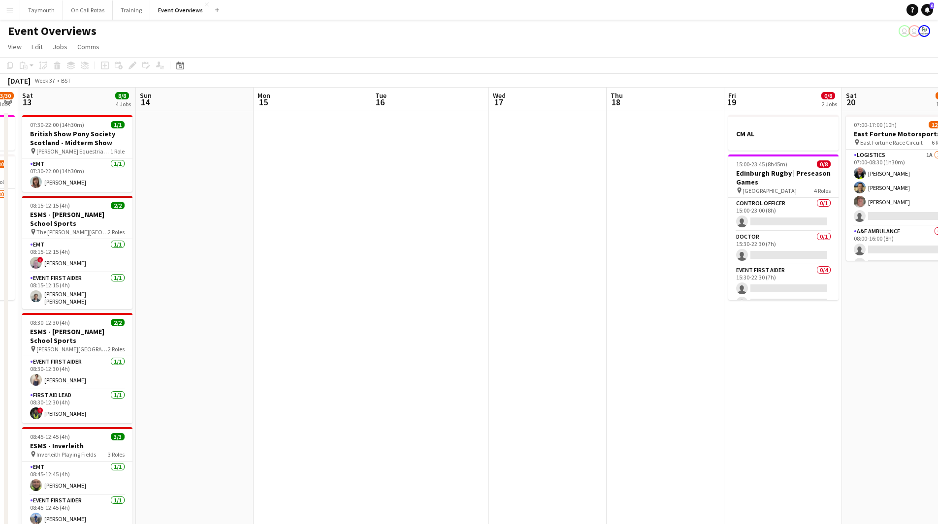
click at [205, 379] on app-calendar-viewport "Wed 10 2/3 1 Job Thu 11 Fri 12 13/30 2 Jobs Sat 13 8/8 4 Jobs Sun 14 Mon 15 Tue…" at bounding box center [469, 464] width 938 height 752
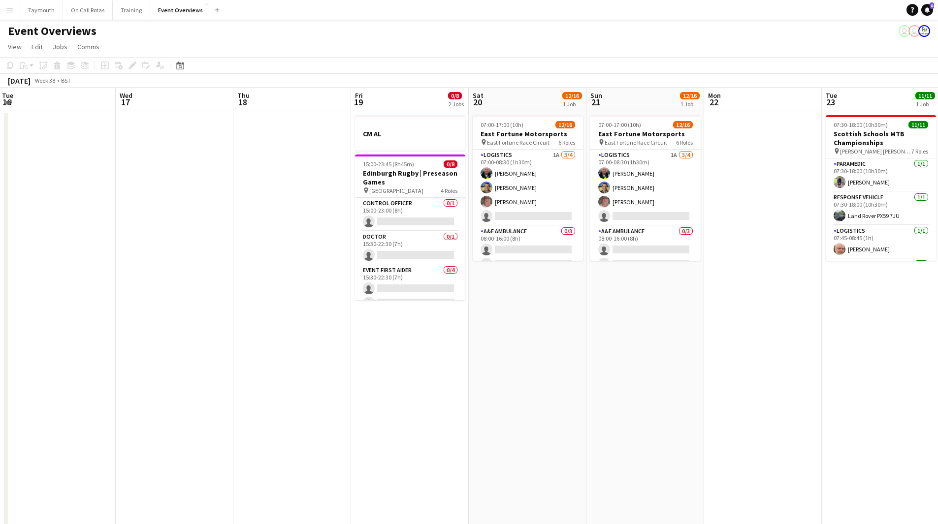
click at [287, 382] on app-calendar-viewport "Sun 14 Mon 15 Tue 16 Wed 17 Thu 18 Fri 19 0/8 2 Jobs Sat 20 12/16 1 Job Sun 21 …" at bounding box center [469, 464] width 938 height 752
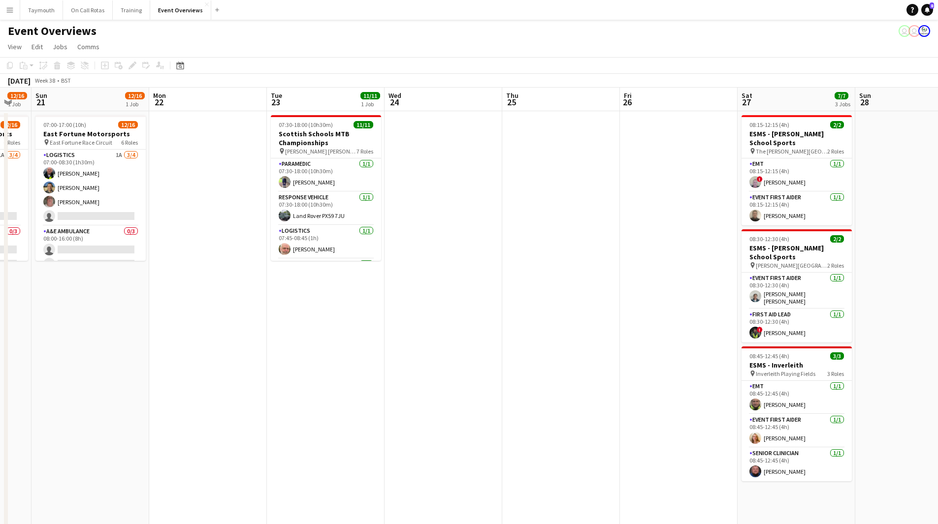
scroll to position [0, 216]
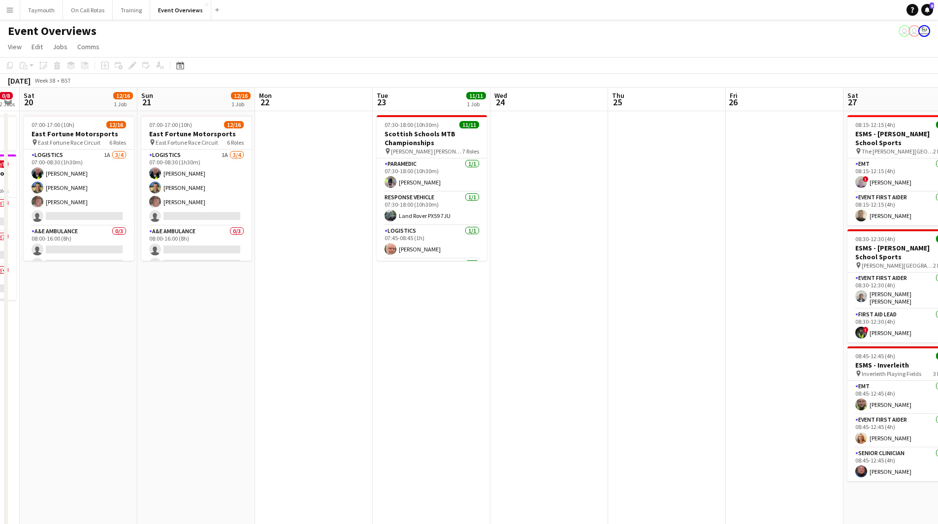
drag, startPoint x: 549, startPoint y: 345, endPoint x: 405, endPoint y: 355, distance: 144.1
click at [405, 355] on app-calendar-viewport "Thu 18 Fri 19 0/8 2 Jobs Sat 20 12/16 1 Job Sun 21 12/16 1 Job Mon 22 Tue 23 11…" at bounding box center [469, 464] width 938 height 752
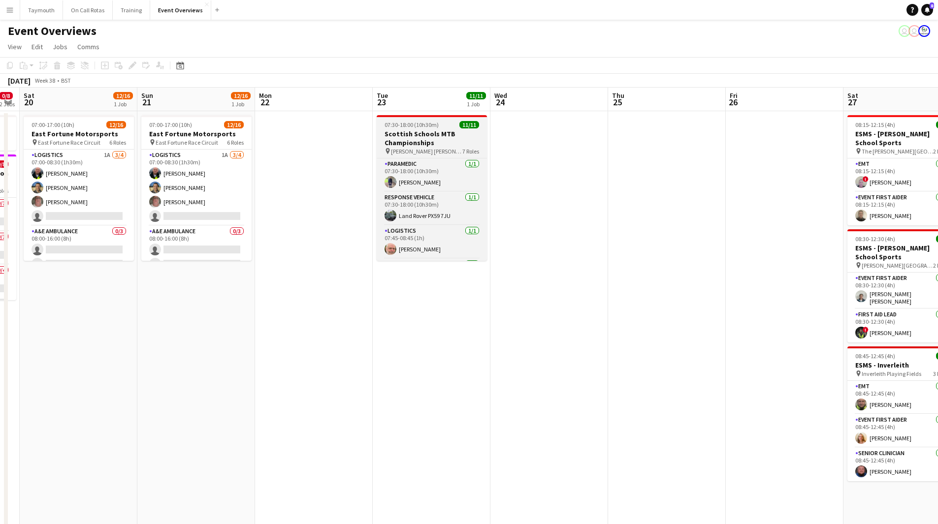
click at [440, 125] on div "07:30-18:00 (10h30m) 11/11" at bounding box center [432, 124] width 110 height 7
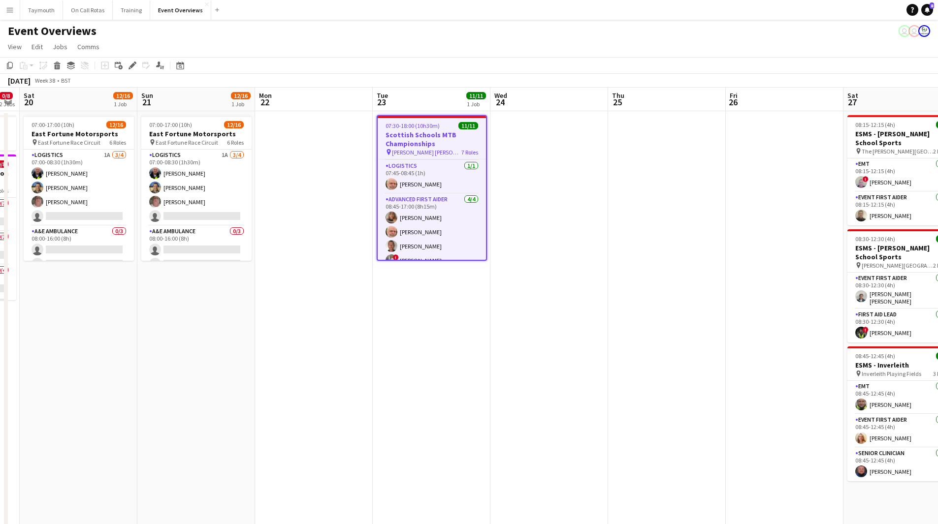
scroll to position [49, 0]
click at [439, 135] on h3 "Scottish Schools MTB Championships" at bounding box center [432, 139] width 108 height 18
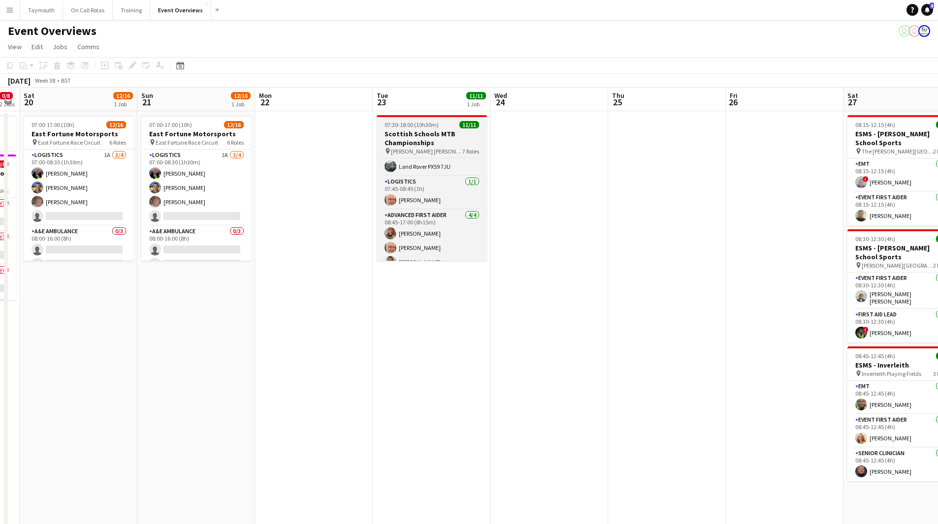
click at [413, 136] on h3 "Scottish Schools MTB Championships" at bounding box center [432, 138] width 110 height 18
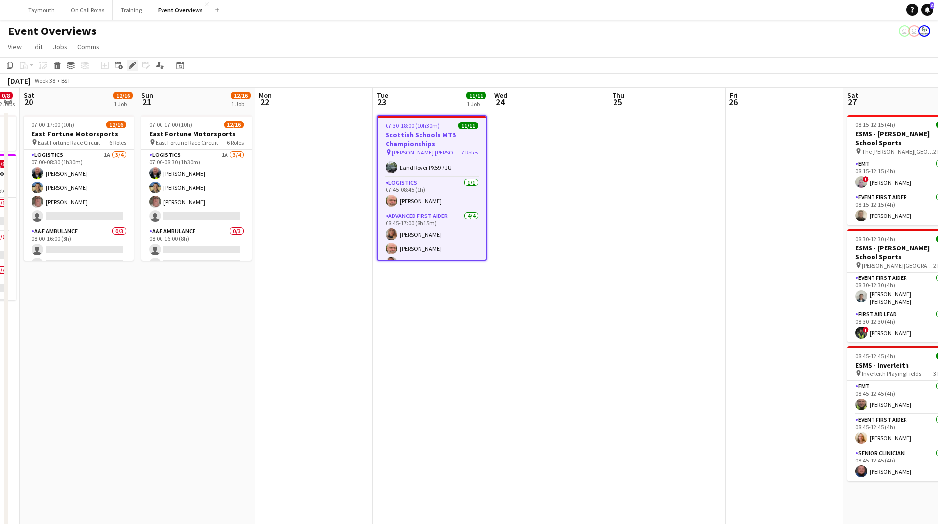
click at [128, 65] on div "Edit" at bounding box center [133, 66] width 12 height 12
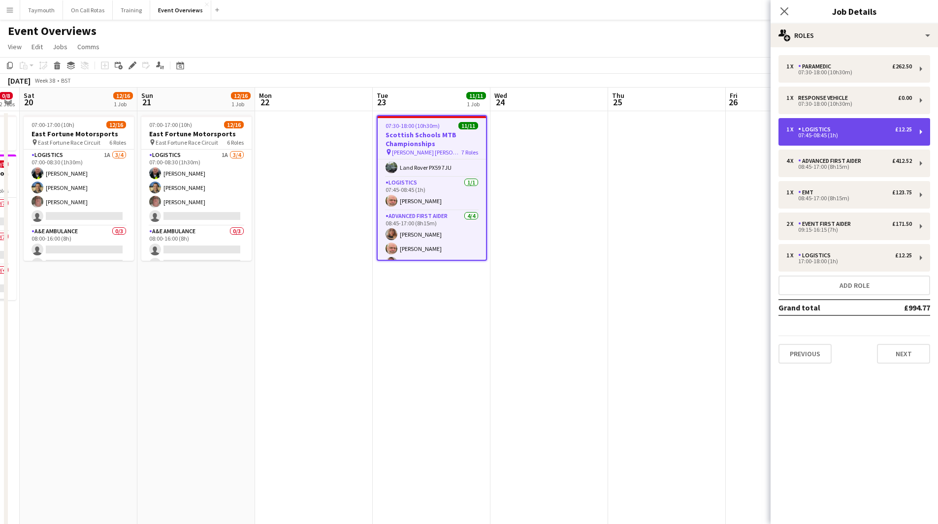
click at [838, 123] on div "1 x Logistics £12.25 07:45-08:45 (1h)" at bounding box center [854, 132] width 152 height 28
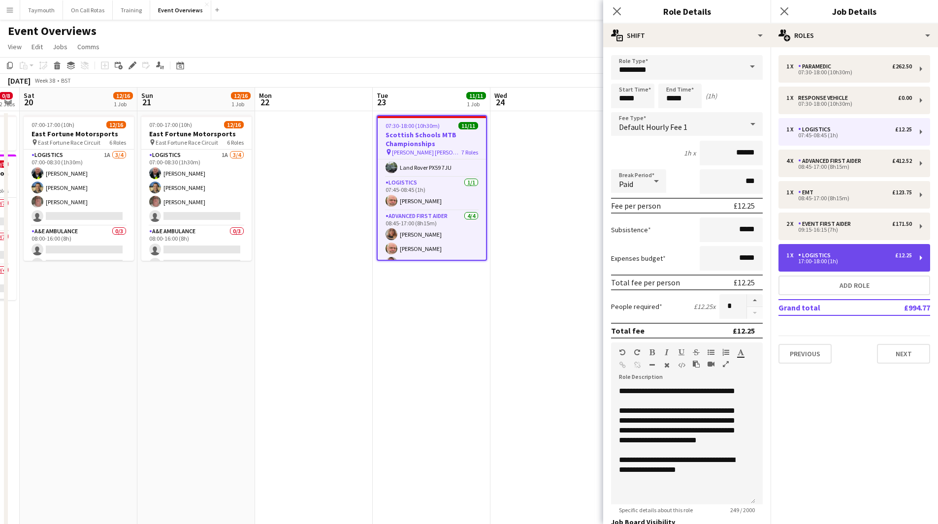
click at [860, 253] on div "1 x Logistics £12.25" at bounding box center [849, 255] width 126 height 7
type input "*****"
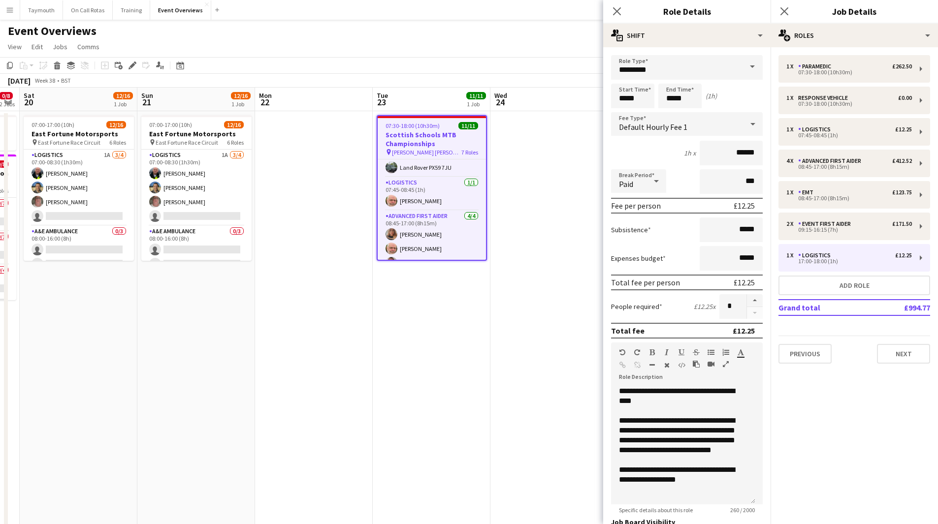
click at [554, 164] on app-date-cell at bounding box center [549, 475] width 118 height 728
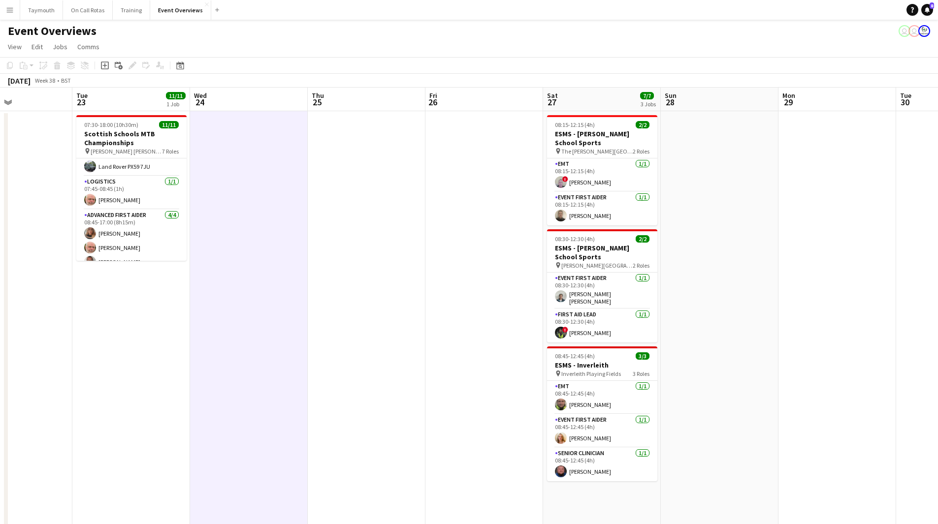
drag, startPoint x: 729, startPoint y: 233, endPoint x: 546, endPoint y: 243, distance: 183.9
click at [546, 243] on app-calendar-viewport "Fri 19 0/8 2 Jobs Sat 20 12/16 1 Job Sun 21 12/16 1 Job Mon 22 Tue 23 11/11 1 J…" at bounding box center [469, 464] width 938 height 752
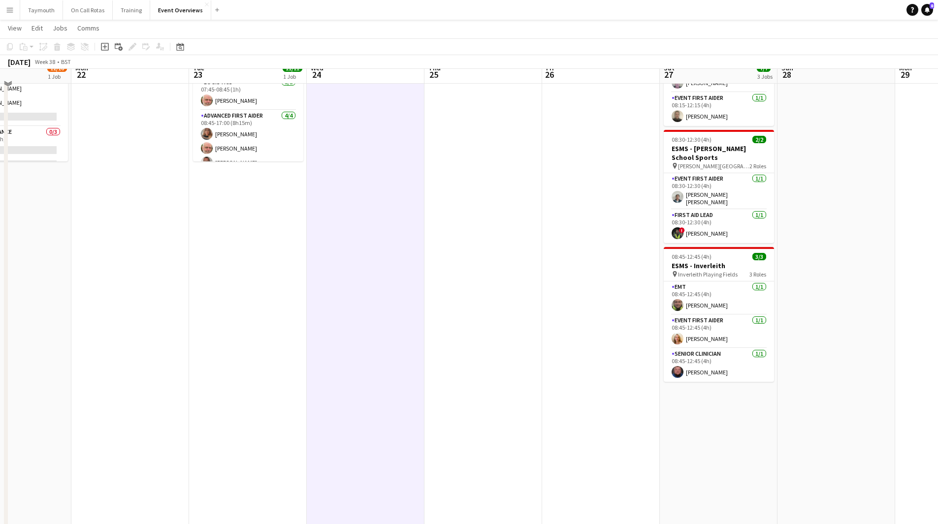
scroll to position [0, 0]
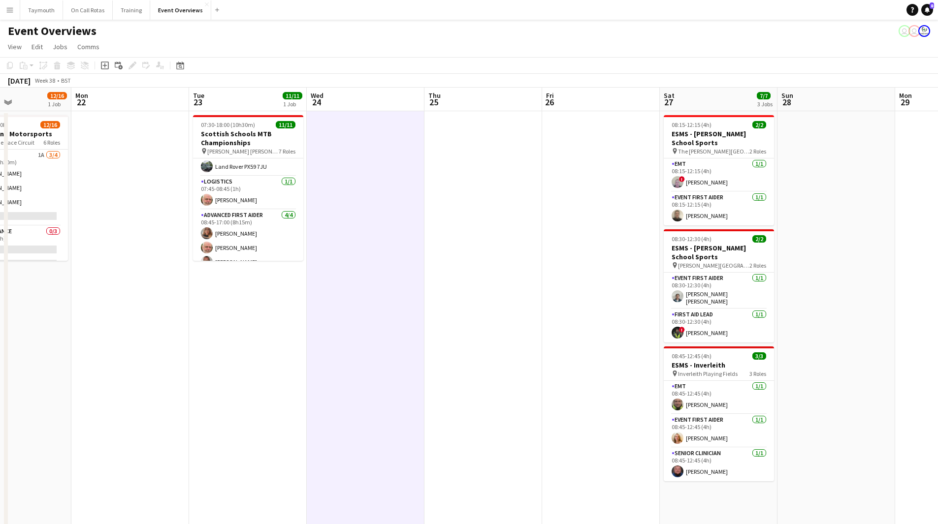
click at [482, 298] on app-date-cell at bounding box center [483, 475] width 118 height 728
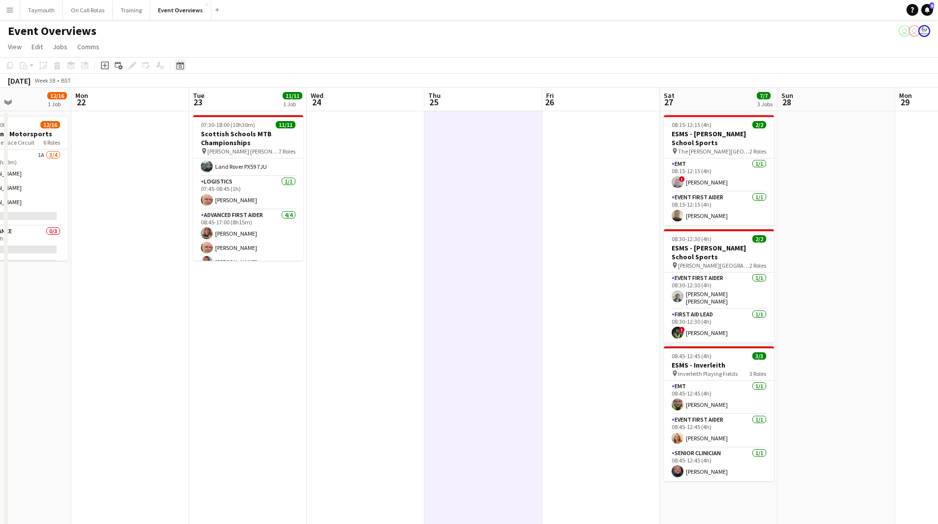
click at [177, 65] on icon "Date picker" at bounding box center [180, 66] width 8 height 8
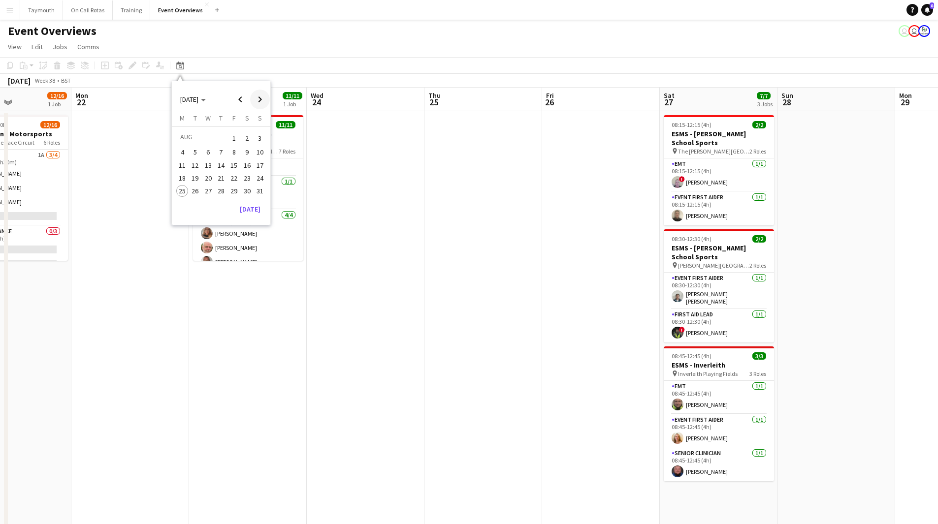
click at [265, 102] on span "Next month" at bounding box center [260, 100] width 20 height 20
click at [223, 188] on span "25" at bounding box center [221, 189] width 12 height 12
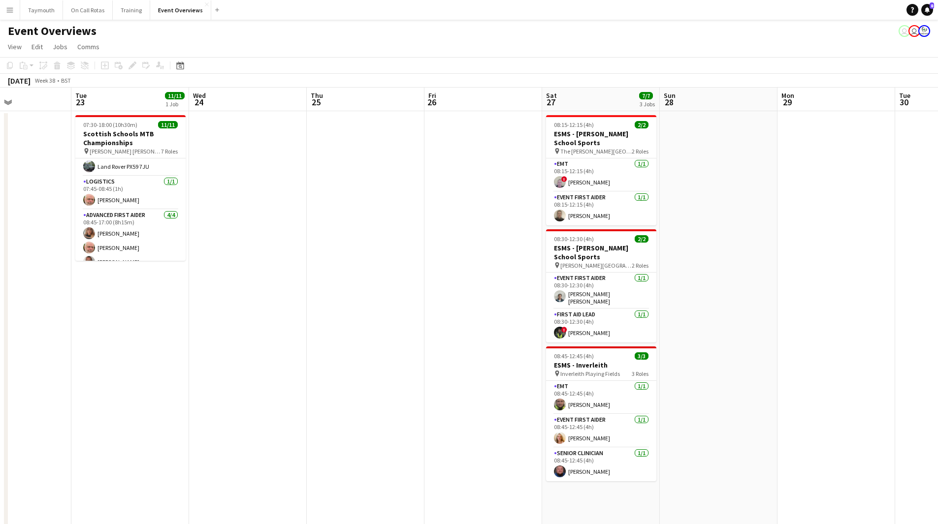
scroll to position [0, 339]
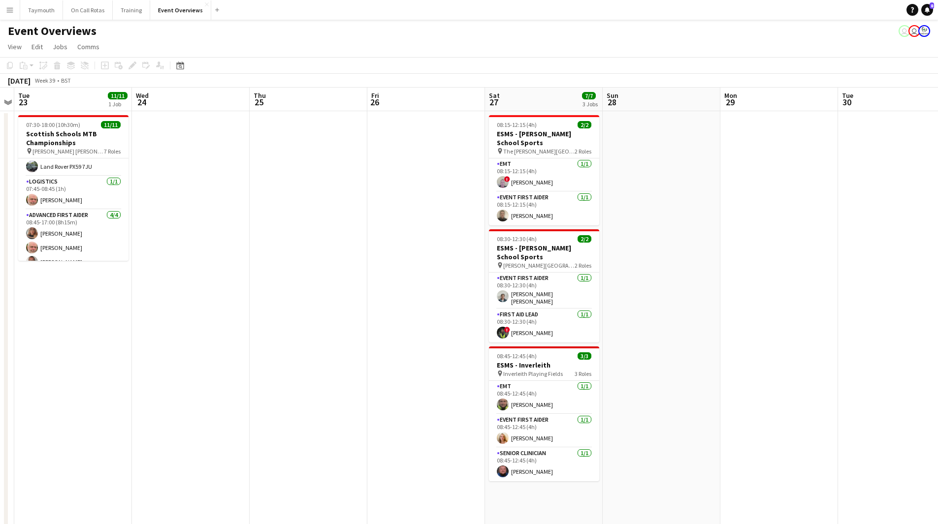
drag, startPoint x: 369, startPoint y: 321, endPoint x: 666, endPoint y: 304, distance: 297.4
click at [609, 305] on app-calendar-viewport "Sat 20 12/16 1 Job Sun 21 12/16 1 Job Mon 22 Tue 23 11/11 1 Job Wed 24 Thu 25 F…" at bounding box center [469, 464] width 938 height 752
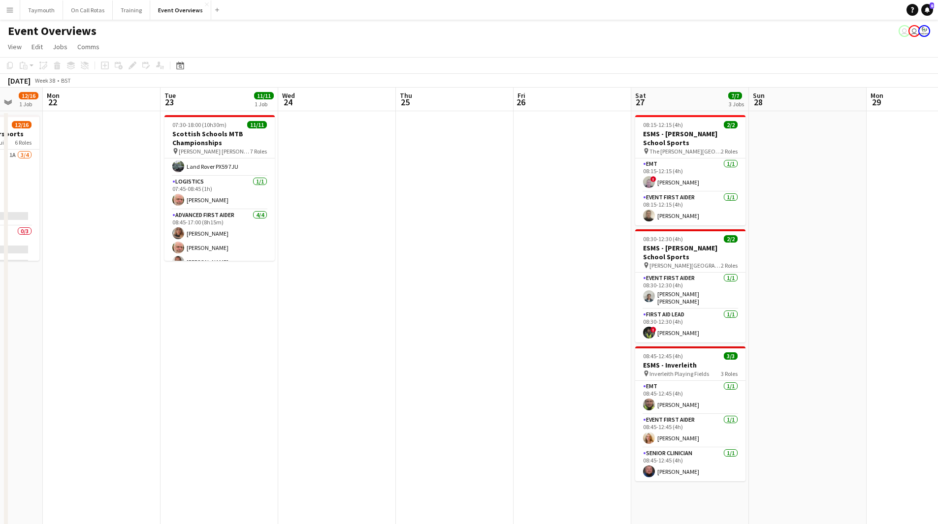
drag, startPoint x: 267, startPoint y: 390, endPoint x: 847, endPoint y: 310, distance: 585.6
click at [802, 315] on app-calendar-viewport "Fri 19 0/8 2 Jobs Sat 20 12/16 1 Job Sun 21 12/16 1 Job Mon 22 Tue 23 11/11 1 J…" at bounding box center [469, 464] width 938 height 752
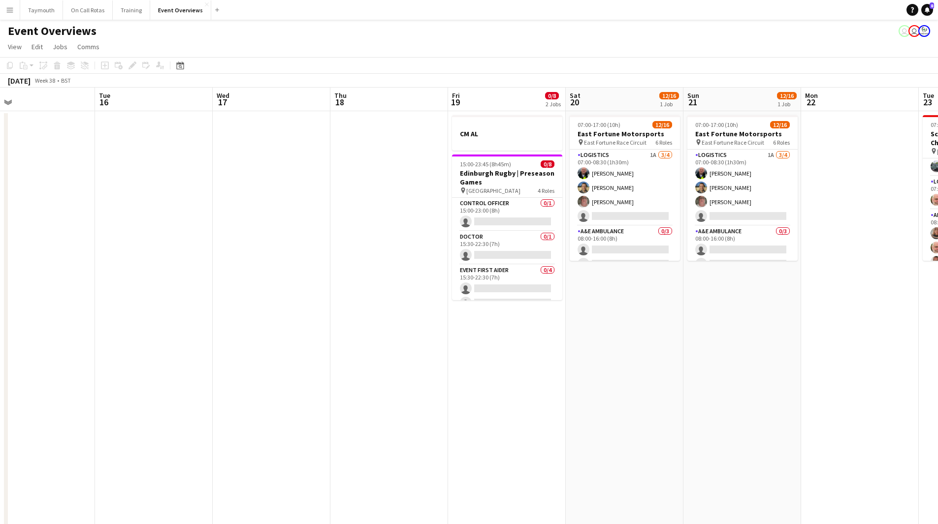
drag, startPoint x: 254, startPoint y: 353, endPoint x: 786, endPoint y: 301, distance: 534.8
click at [765, 303] on app-calendar-viewport "Sat 13 8/8 4 Jobs Sun 14 Mon 15 Tue 16 Wed 17 Thu 18 Fri 19 0/8 2 Jobs Sat 20 1…" at bounding box center [469, 464] width 938 height 752
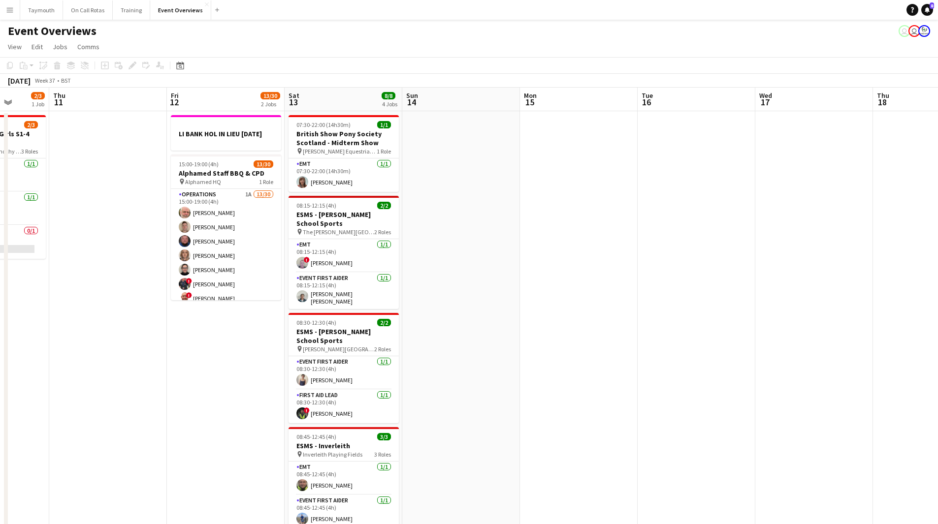
drag, startPoint x: 150, startPoint y: 323, endPoint x: 691, endPoint y: 311, distance: 540.8
click at [668, 311] on app-calendar-viewport "Mon 8 Tue 9 Wed 10 2/3 1 Job Thu 11 Fri 12 13/30 2 Jobs Sat 13 8/8 4 Jobs Sun 1…" at bounding box center [469, 464] width 938 height 752
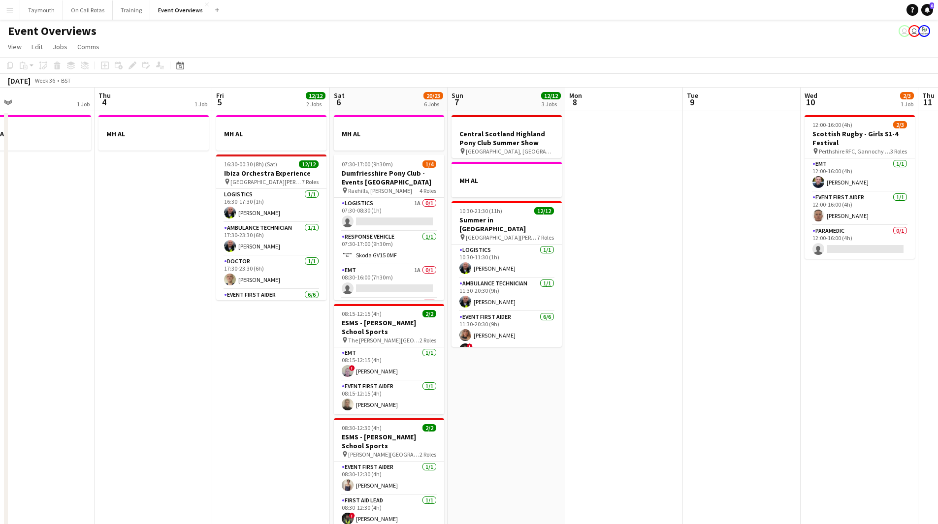
drag, startPoint x: 532, startPoint y: 359, endPoint x: 303, endPoint y: 387, distance: 230.1
click at [747, 358] on app-calendar-viewport "Mon 1 1 Job Tue 2 1 Job Wed 3 1 Job Thu 4 1 Job Fri 5 12/12 2 Jobs Sat 6 20/23 …" at bounding box center [469, 464] width 938 height 752
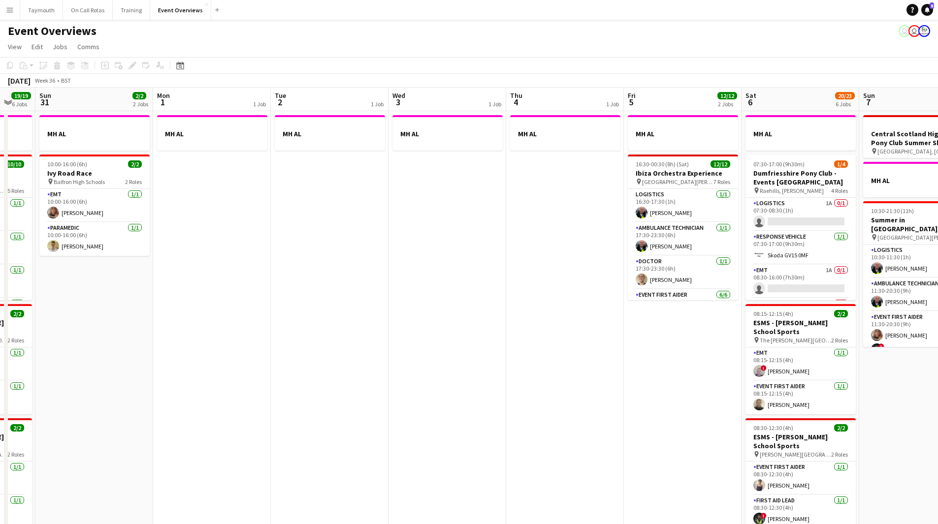
drag, startPoint x: 281, startPoint y: 387, endPoint x: 745, endPoint y: 346, distance: 465.6
click at [745, 346] on app-calendar-viewport "Fri 29 1 Job Sat 30 19/19 6 Jobs Sun 31 2/2 2 Jobs Mon 1 1 Job Tue 2 1 Job Wed …" at bounding box center [469, 464] width 938 height 752
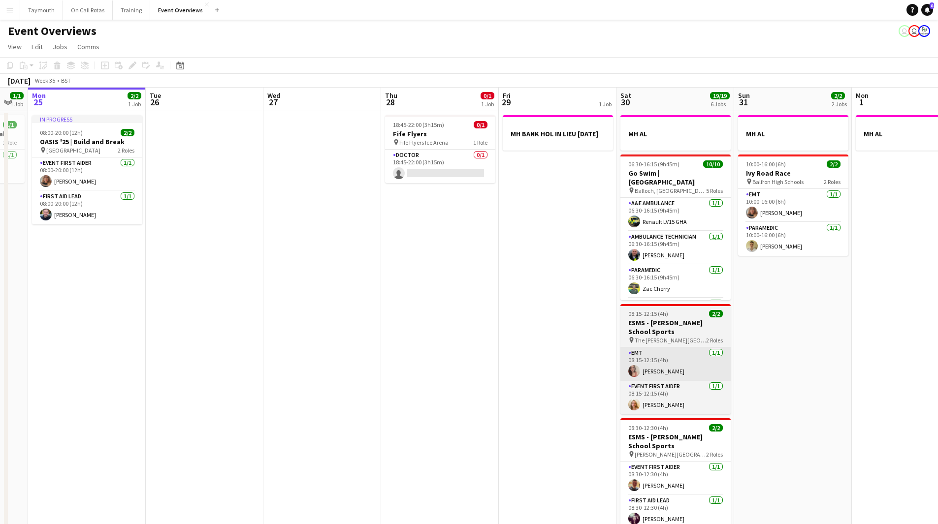
drag, startPoint x: 601, startPoint y: 358, endPoint x: 728, endPoint y: 366, distance: 127.8
click at [791, 349] on app-calendar-viewport "Sat 23 13/13 6 Jobs Sun 24 1/1 1 Job Mon 25 2/2 1 Job Tue 26 Wed 27 Thu 28 0/1 …" at bounding box center [469, 464] width 938 height 752
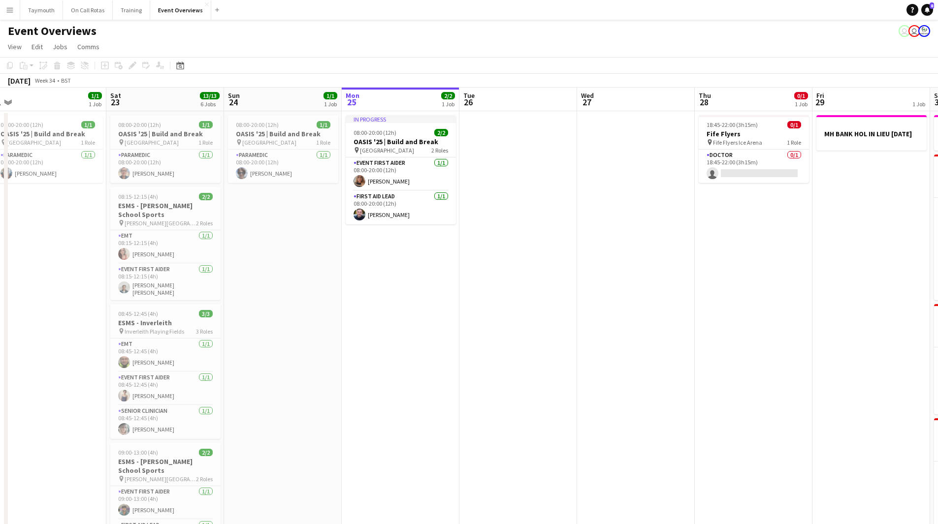
click at [501, 369] on app-calendar-viewport "Wed 20 Thu 21 Fri 22 1/1 1 Job Sat 23 13/13 6 Jobs Sun 24 1/1 1 Job Mon 25 2/2 …" at bounding box center [469, 464] width 938 height 752
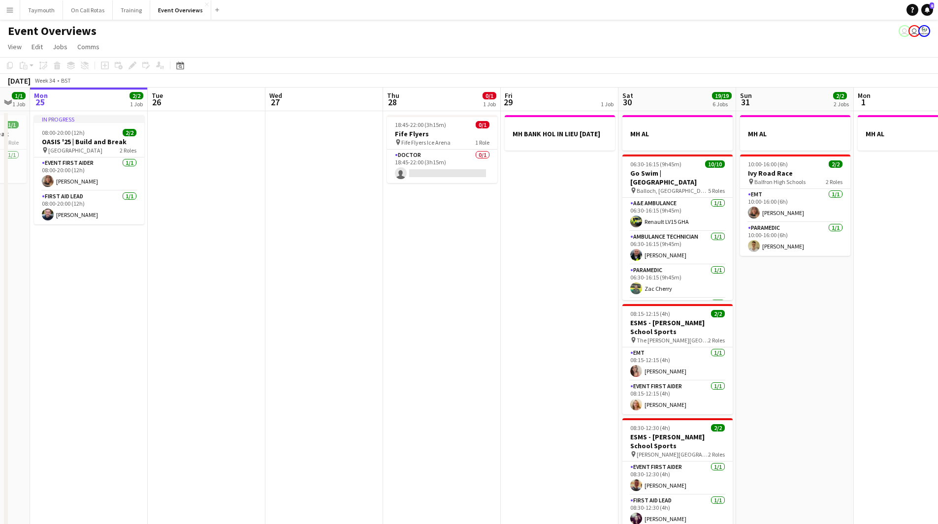
drag, startPoint x: 585, startPoint y: 331, endPoint x: 213, endPoint y: 360, distance: 373.3
click at [213, 360] on app-calendar-viewport "Thu 21 65/65 2 Jobs Fri 22 1/1 1 Job Sat 23 13/13 6 Jobs Sun 24 1/1 1 Job Mon 2…" at bounding box center [469, 464] width 938 height 752
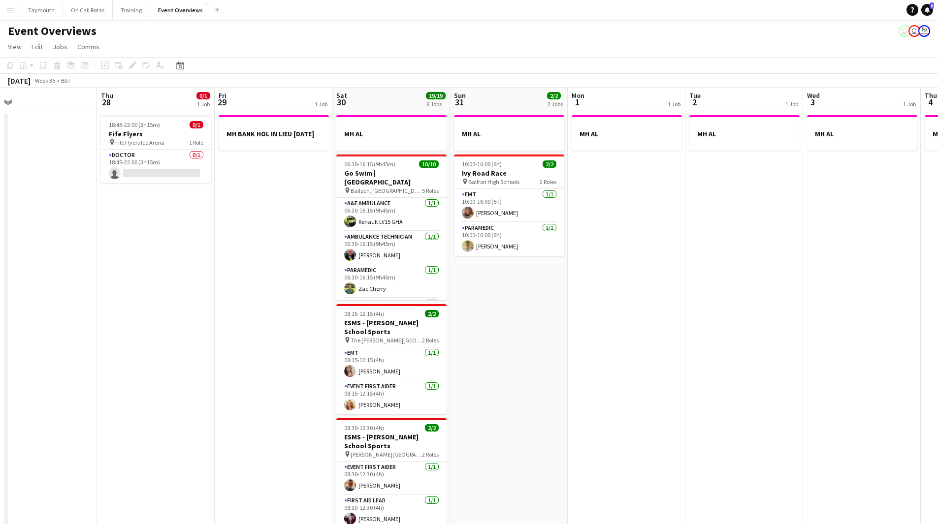
drag, startPoint x: 351, startPoint y: 334, endPoint x: 90, endPoint y: 334, distance: 261.5
click at [93, 335] on app-calendar-viewport "Sun 24 1/1 1 Job Mon 25 2/2 1 Job Tue 26 Wed 27 Thu 28 0/1 1 Job Fri 29 1 Job S…" at bounding box center [469, 464] width 938 height 752
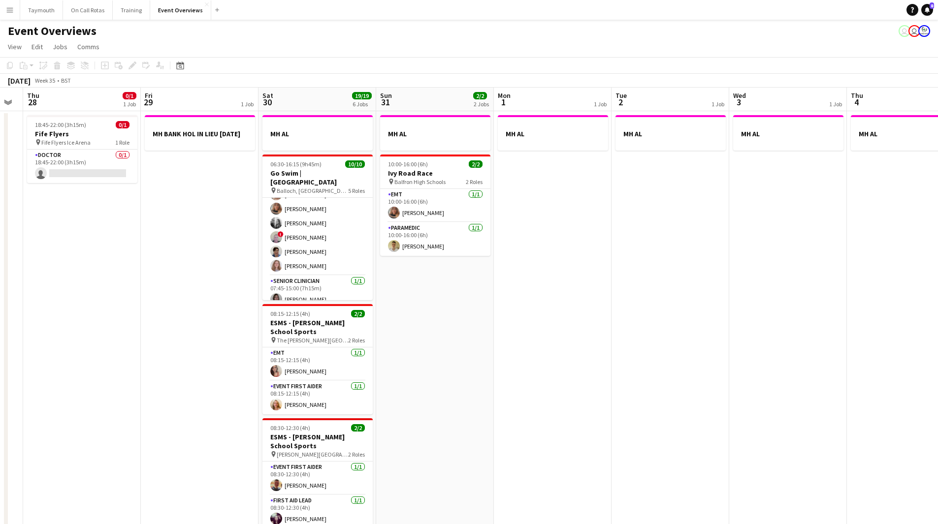
scroll to position [0, 0]
click at [313, 272] on app-card-role "Paramedic [DATE] 06:30-16:15 (9h45m) [PERSON_NAME]" at bounding box center [317, 281] width 110 height 33
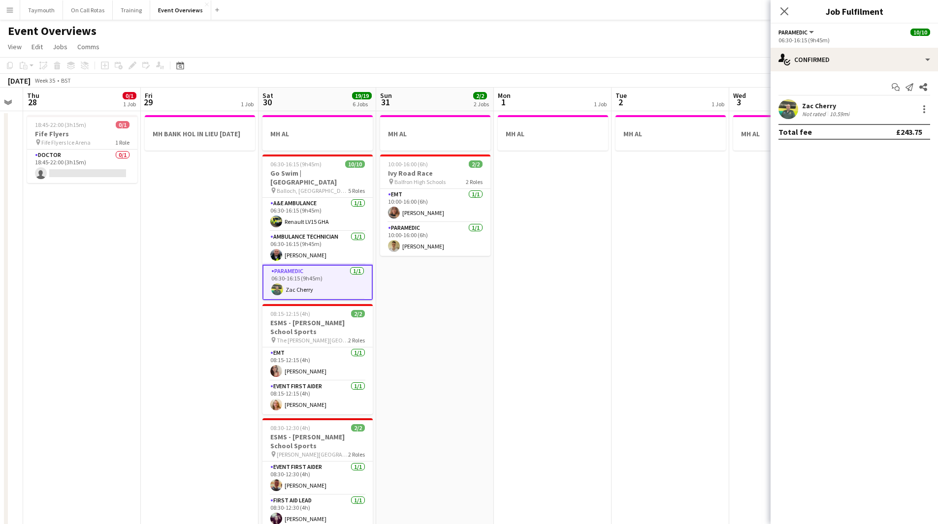
click at [830, 110] on div "10.59mi" at bounding box center [840, 113] width 24 height 7
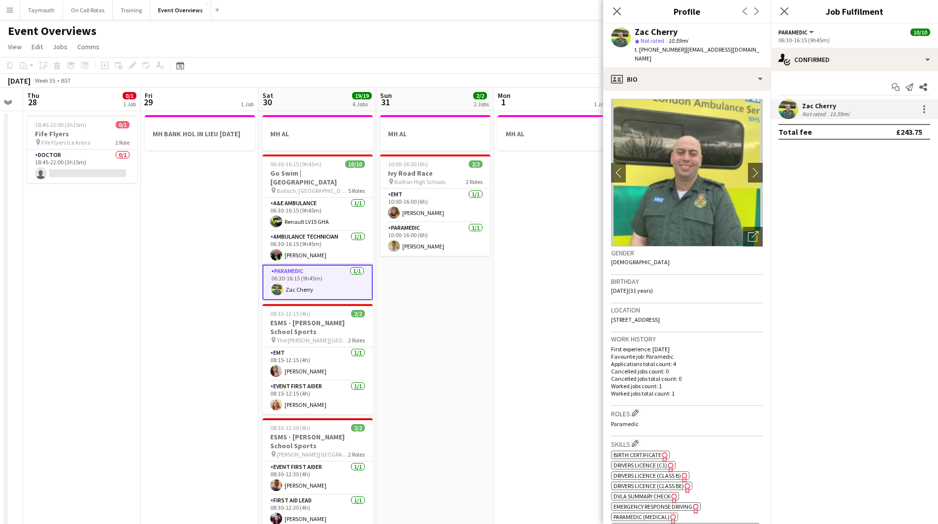
click at [449, 330] on app-date-cell "MH AL 10:00-16:00 (6h) 2/[GEOGRAPHIC_DATA] pin Balfron High Schools 2 Roles EMT…" at bounding box center [435, 475] width 118 height 728
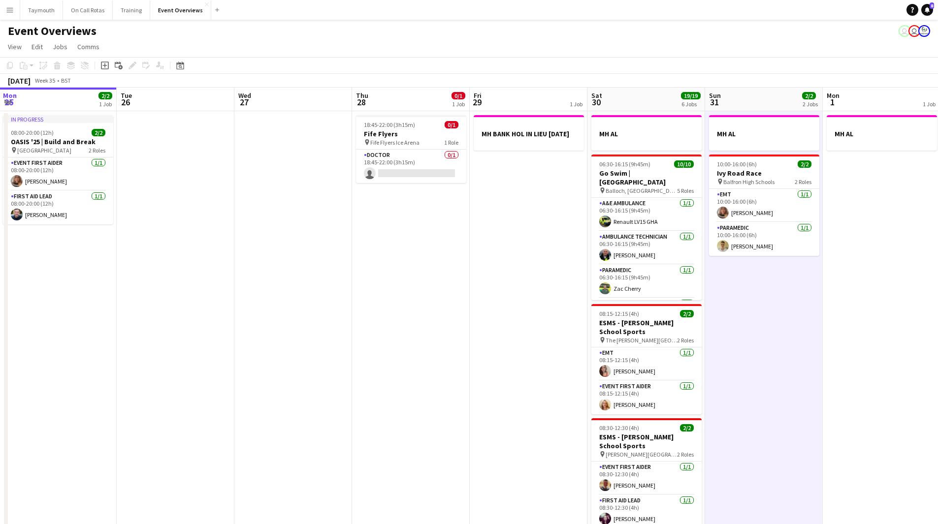
drag, startPoint x: 330, startPoint y: 280, endPoint x: 504, endPoint y: 284, distance: 173.9
click at [504, 284] on app-calendar-viewport "Sat 23 13/13 6 Jobs Sun 24 1/1 1 Job Mon 25 2/2 1 Job Tue 26 Wed 27 Thu 28 0/1 …" at bounding box center [469, 464] width 938 height 752
drag, startPoint x: 350, startPoint y: 301, endPoint x: 513, endPoint y: 283, distance: 164.4
click at [516, 283] on app-calendar-viewport "Sat 23 13/13 6 Jobs Sun 24 1/1 1 Job Mon 25 2/2 1 Job Tue 26 Wed 27 Thu 28 0/1 …" at bounding box center [469, 464] width 938 height 752
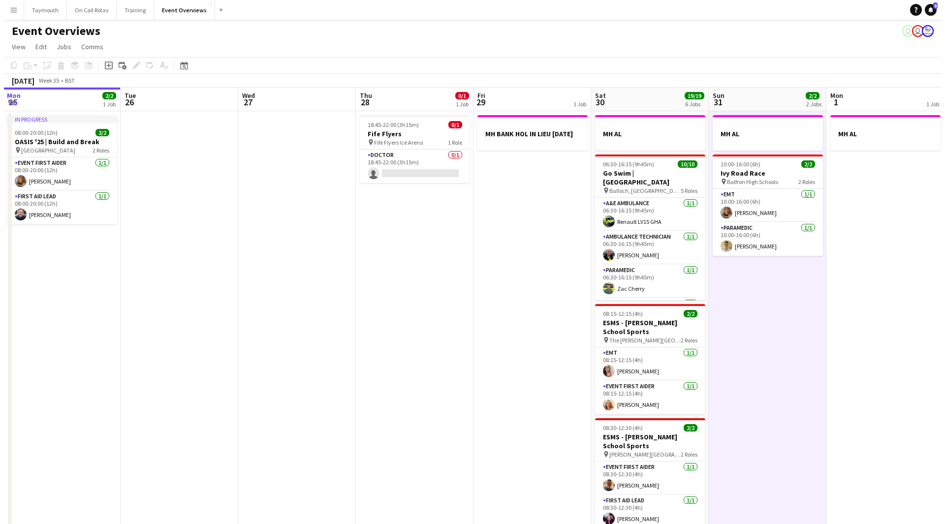
scroll to position [0, 306]
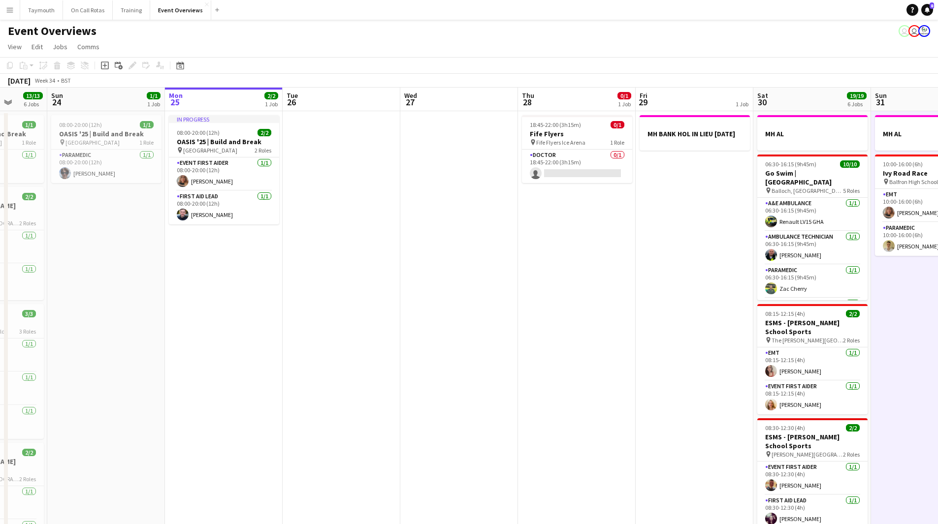
click at [12, 13] on app-icon "Menu" at bounding box center [10, 10] width 8 height 8
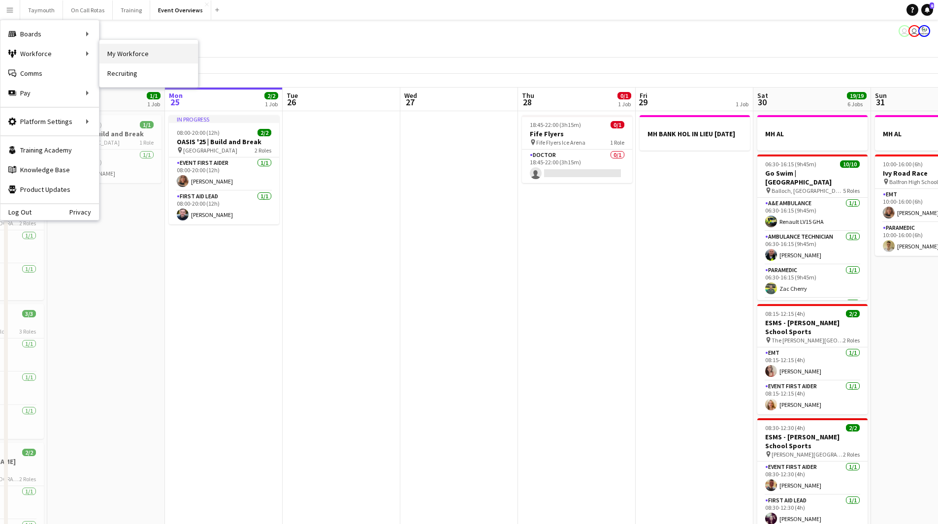
click at [110, 52] on link "My Workforce" at bounding box center [148, 54] width 98 height 20
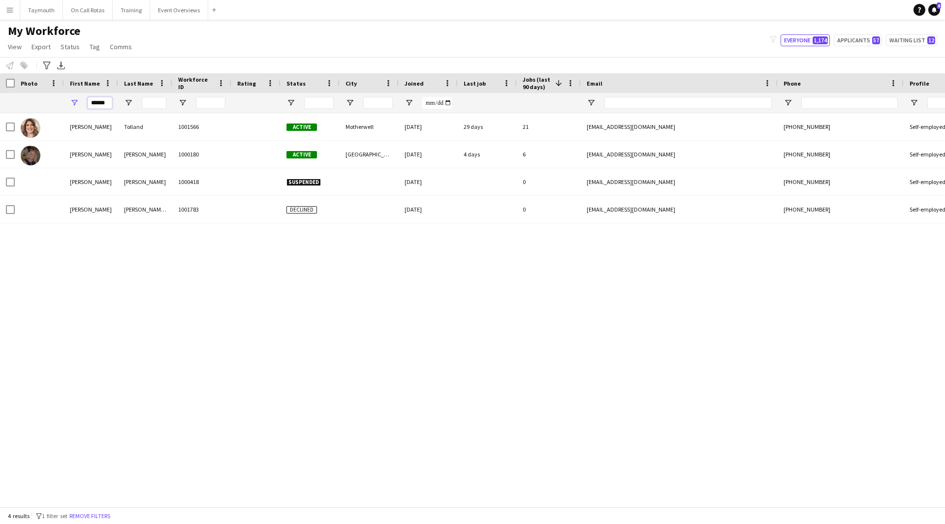
drag, startPoint x: 108, startPoint y: 103, endPoint x: -301, endPoint y: 79, distance: 409.4
click at [0, 79] on html "Menu Boards Boards Boards All jobs Status Workforce Workforce My Workforce Recr…" at bounding box center [472, 262] width 945 height 524
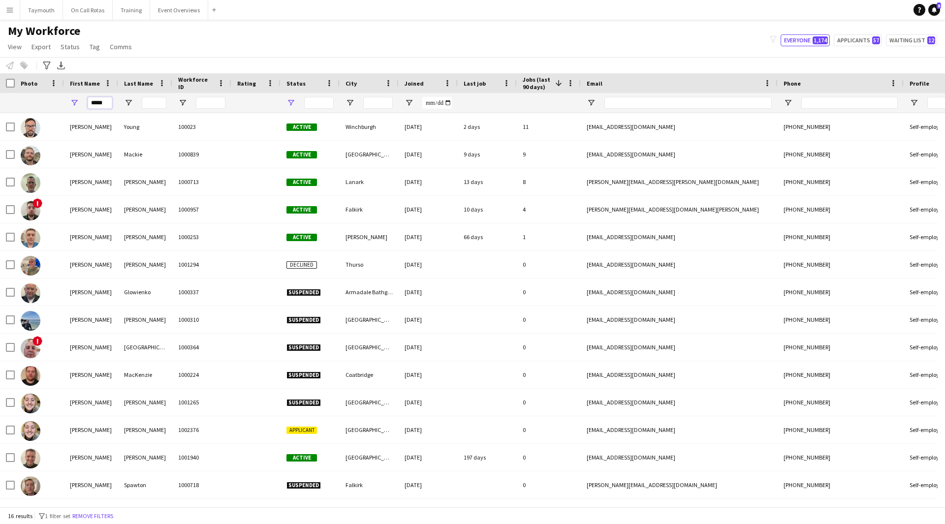
type input "*****"
click at [291, 103] on span "Open Filter Menu" at bounding box center [291, 102] width 9 height 9
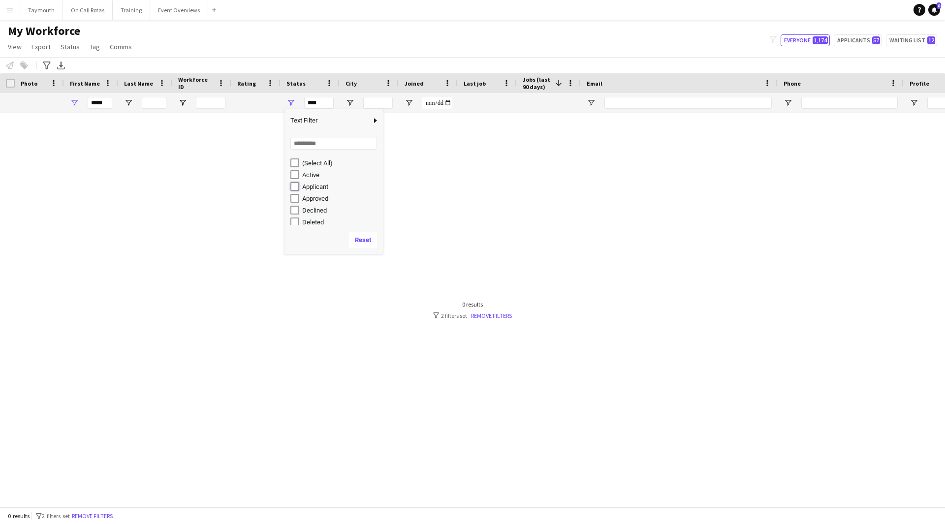
type input "**********"
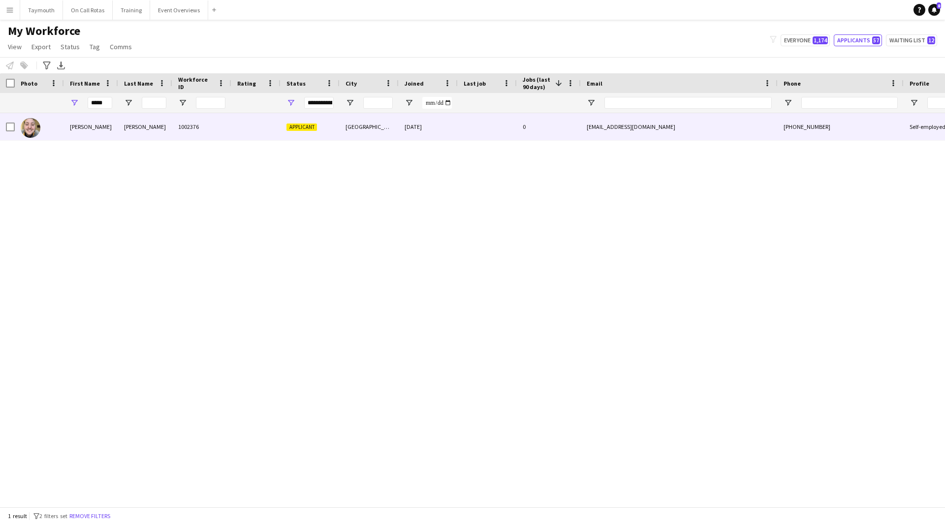
click at [190, 133] on div "1002376" at bounding box center [201, 126] width 59 height 27
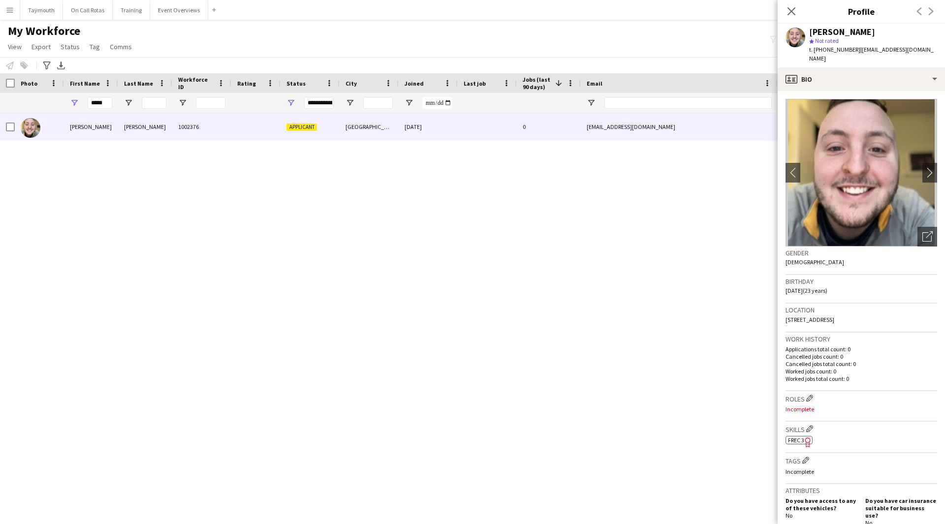
click at [809, 437] on icon "Freelancer has uploaded a photo validation of skill. Click to see" at bounding box center [808, 442] width 10 height 10
click at [7, 12] on app-icon "Menu" at bounding box center [10, 10] width 8 height 8
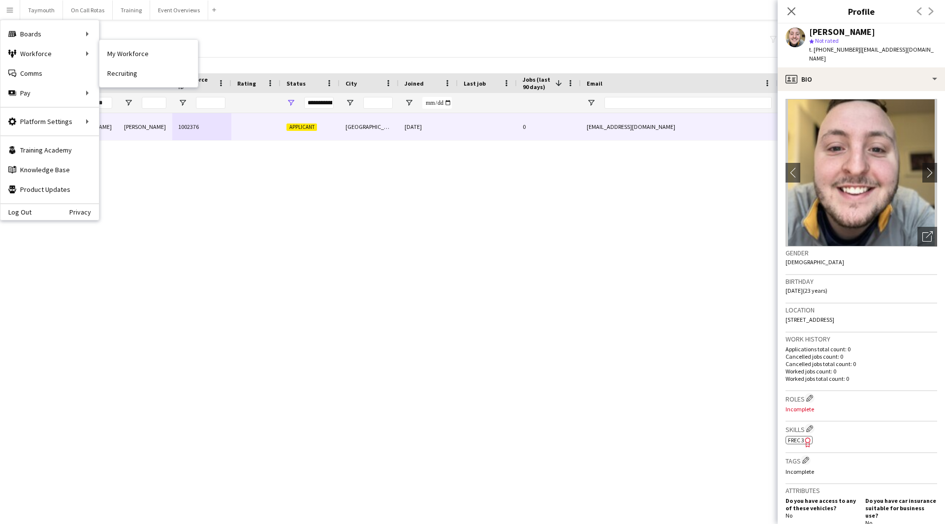
drag, startPoint x: 112, startPoint y: 54, endPoint x: 274, endPoint y: 104, distance: 169.0
click at [112, 54] on link "My Workforce" at bounding box center [148, 54] width 98 height 20
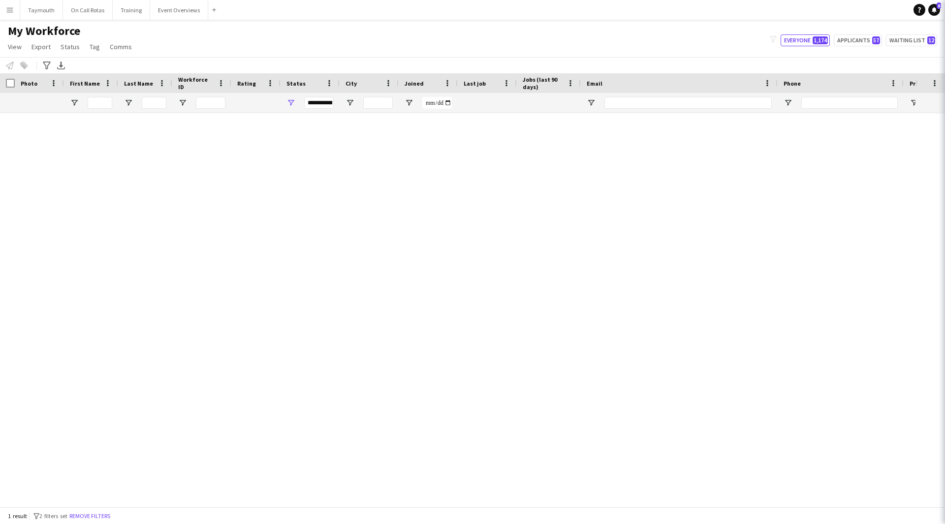
type input "*****"
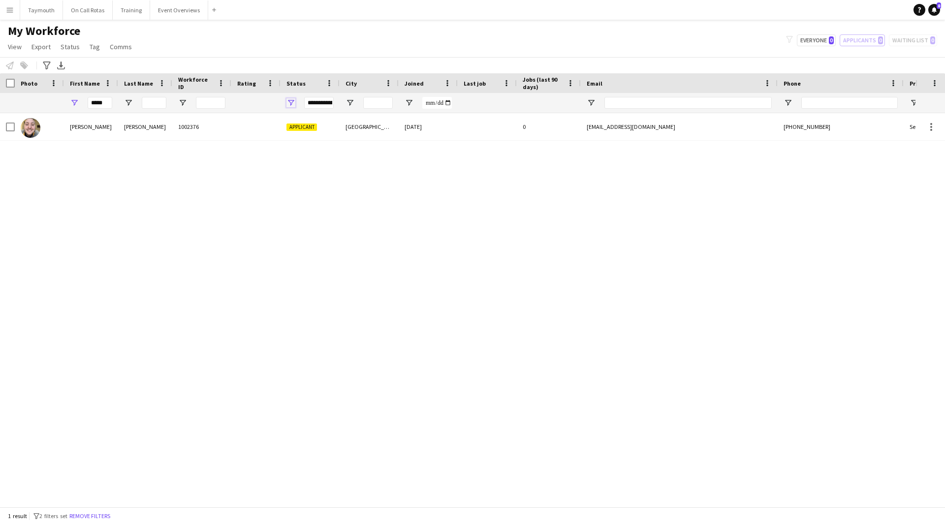
click at [291, 100] on span "Open Filter Menu" at bounding box center [291, 102] width 9 height 9
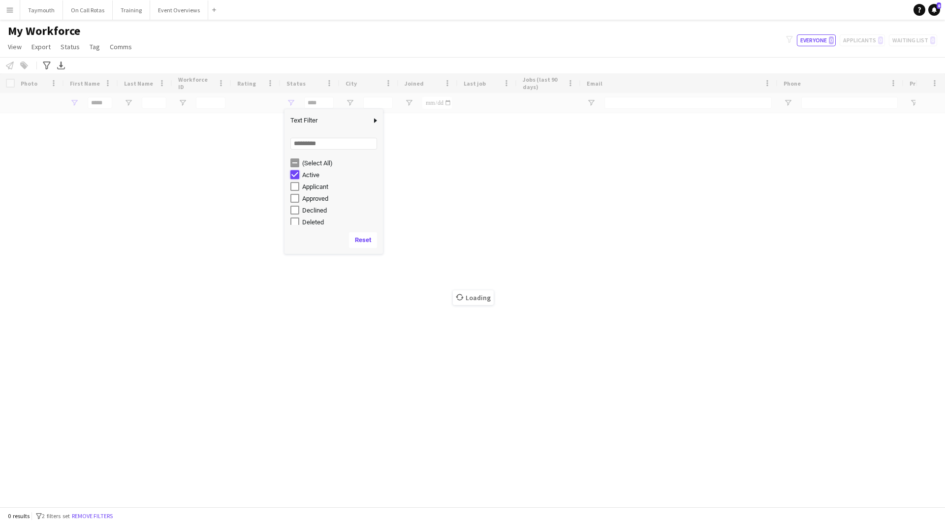
type input "**********"
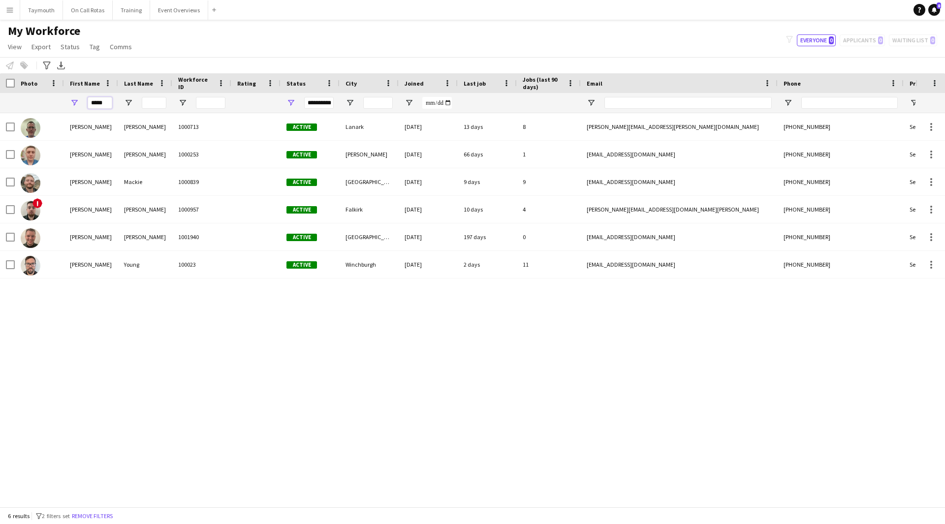
drag, startPoint x: 102, startPoint y: 100, endPoint x: -11, endPoint y: 97, distance: 112.8
click at [0, 97] on html "Menu Boards Boards Boards All jobs Status Workforce Workforce My Workforce Recr…" at bounding box center [472, 262] width 945 height 524
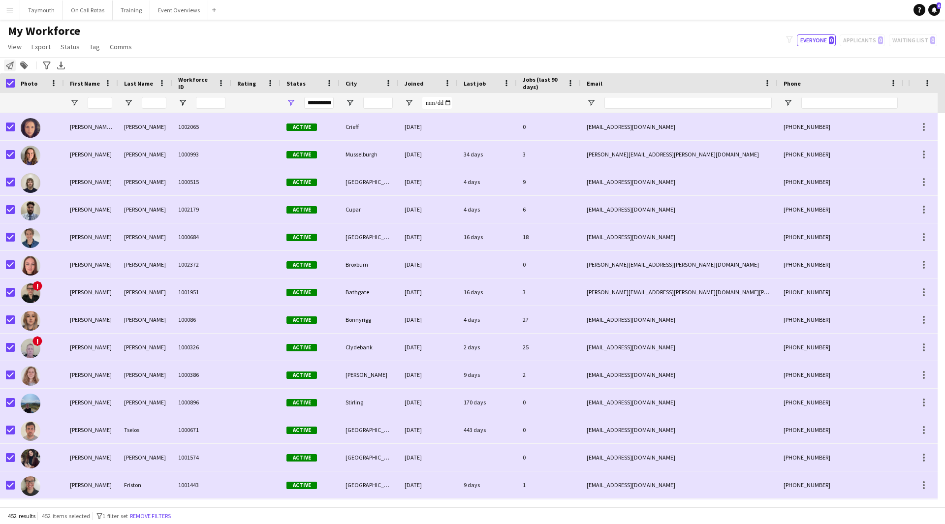
click at [12, 70] on div "Notify workforce" at bounding box center [10, 66] width 12 height 12
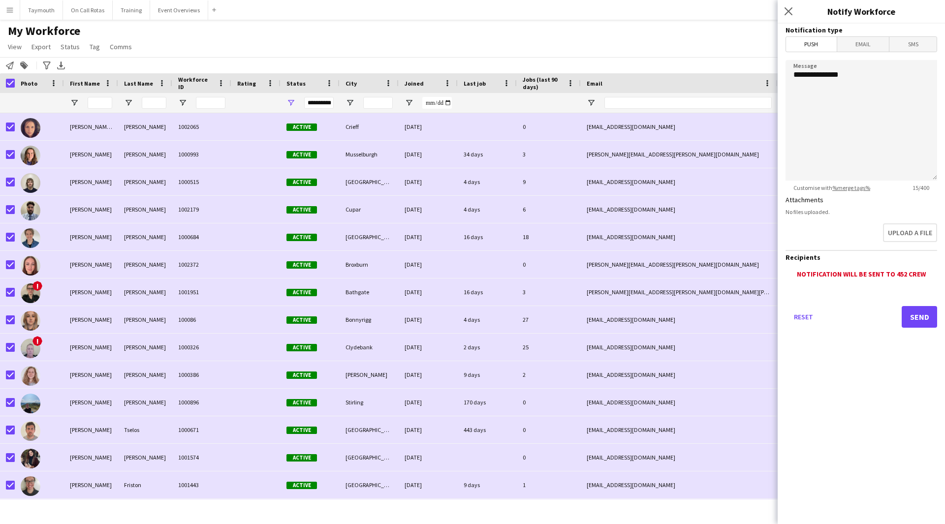
drag, startPoint x: 844, startPoint y: 45, endPoint x: 852, endPoint y: 53, distance: 11.5
click at [844, 44] on span "Email" at bounding box center [864, 44] width 52 height 15
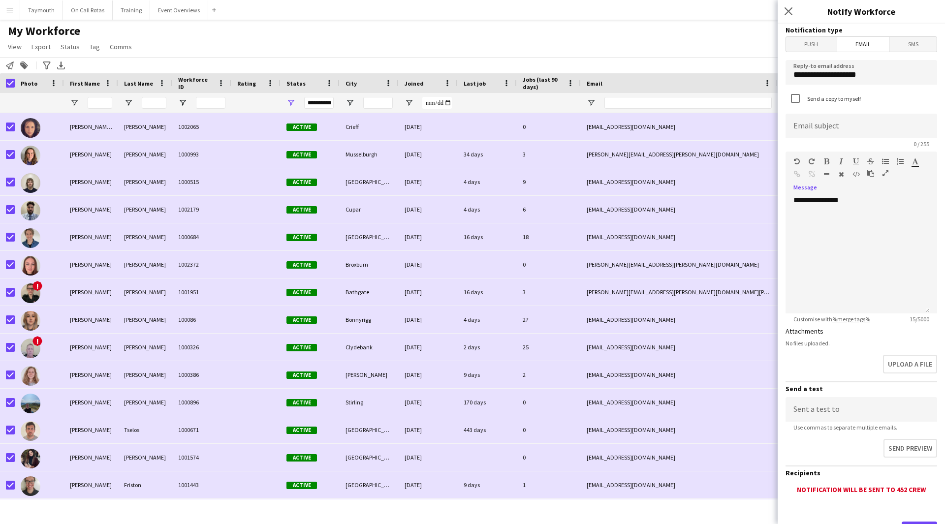
click at [887, 175] on icon "button" at bounding box center [886, 173] width 6 height 7
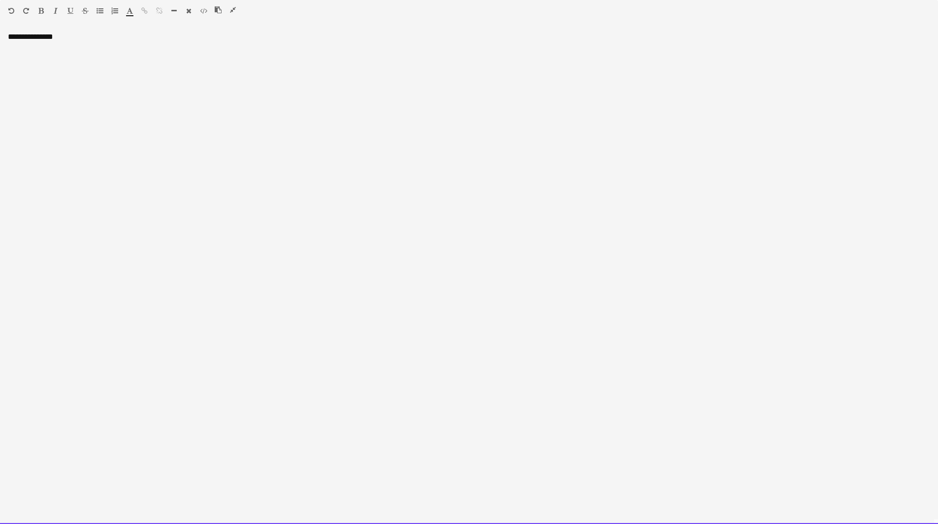
click at [186, 99] on div "**********" at bounding box center [469, 278] width 938 height 492
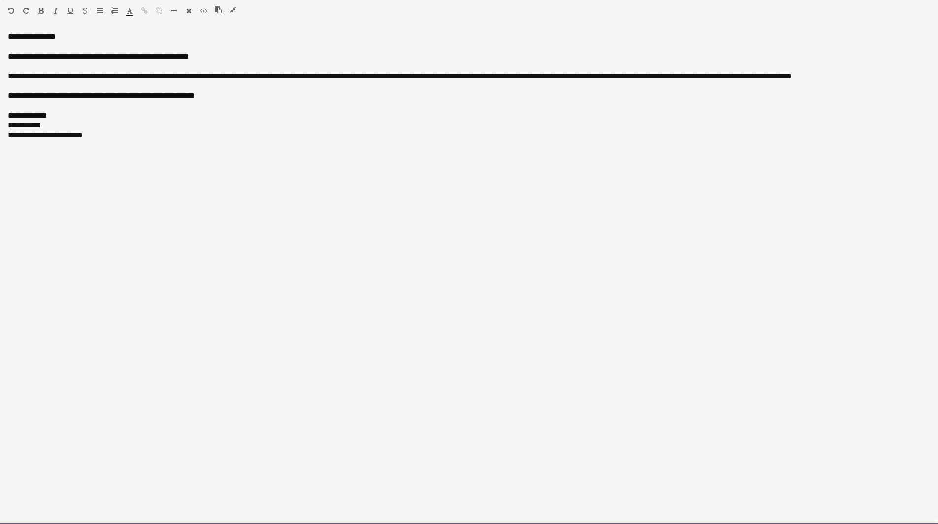
click at [309, 74] on div "**********" at bounding box center [469, 76] width 922 height 10
drag, startPoint x: 164, startPoint y: 77, endPoint x: 5, endPoint y: 80, distance: 159.1
click at [5, 80] on div "**********" at bounding box center [469, 278] width 938 height 492
click at [115, 76] on div "**********" at bounding box center [469, 76] width 922 height 10
drag, startPoint x: 158, startPoint y: 77, endPoint x: 83, endPoint y: 80, distance: 74.9
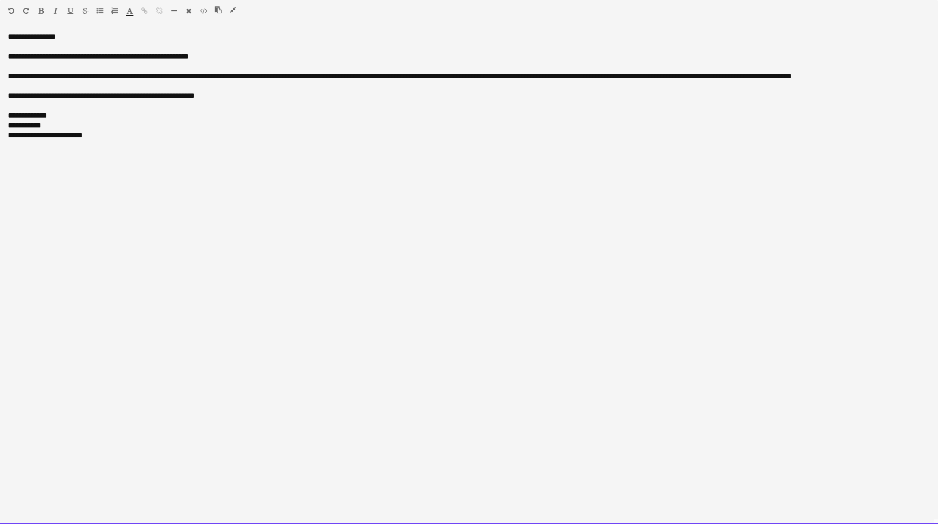
click at [83, 80] on div "**********" at bounding box center [469, 76] width 922 height 10
drag, startPoint x: 128, startPoint y: 138, endPoint x: -9, endPoint y: 127, distance: 137.3
click at [0, 127] on html "Menu Boards Boards Boards All jobs Status Workforce Workforce My Workforce Recr…" at bounding box center [469, 466] width 938 height 932
click at [231, 16] on div at bounding box center [230, 12] width 30 height 12
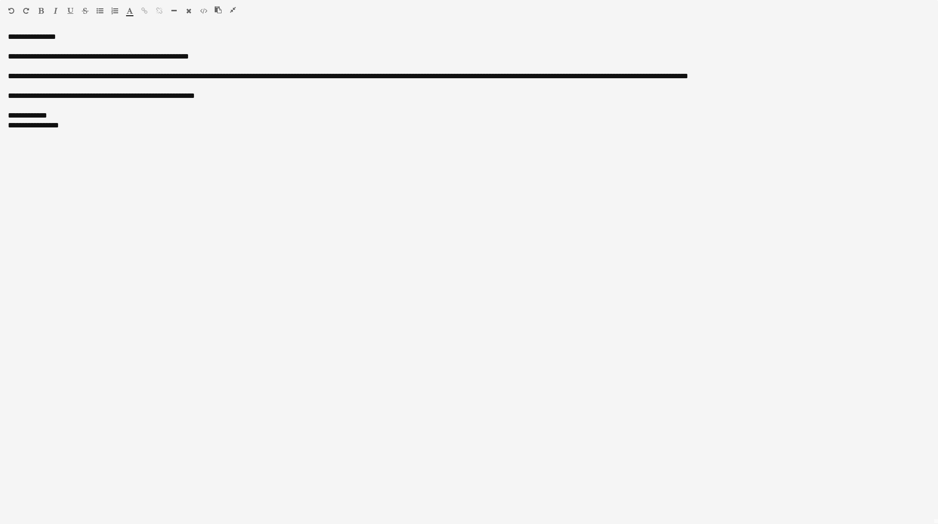
click at [232, 12] on icon "button" at bounding box center [233, 9] width 6 height 7
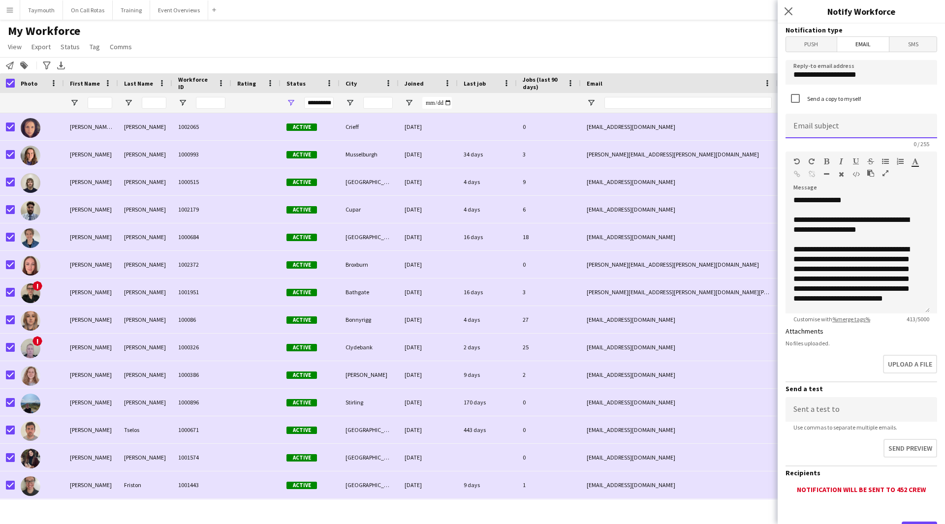
click at [889, 120] on input at bounding box center [862, 126] width 152 height 25
paste input "**********"
click at [833, 130] on input "**********" at bounding box center [862, 126] width 152 height 25
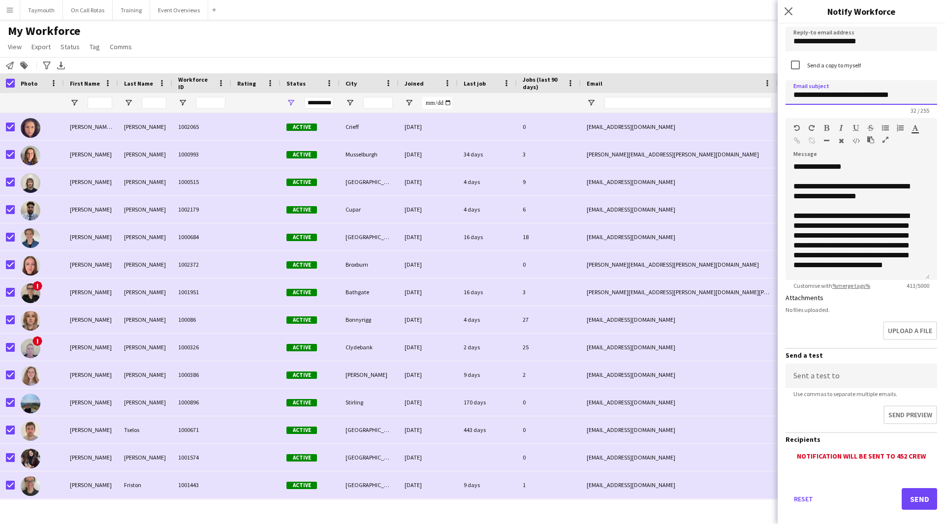
scroll to position [47, 0]
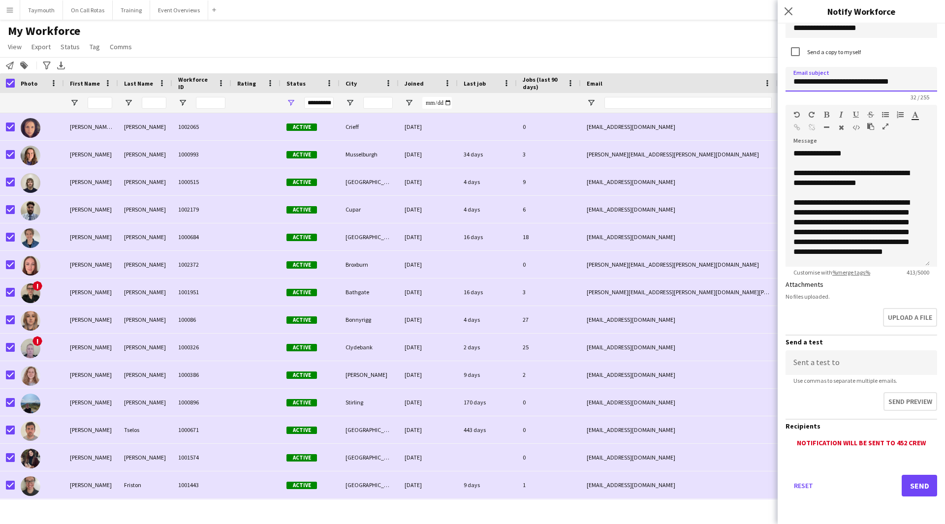
type input "**********"
click at [916, 491] on button "Send" at bounding box center [919, 486] width 35 height 22
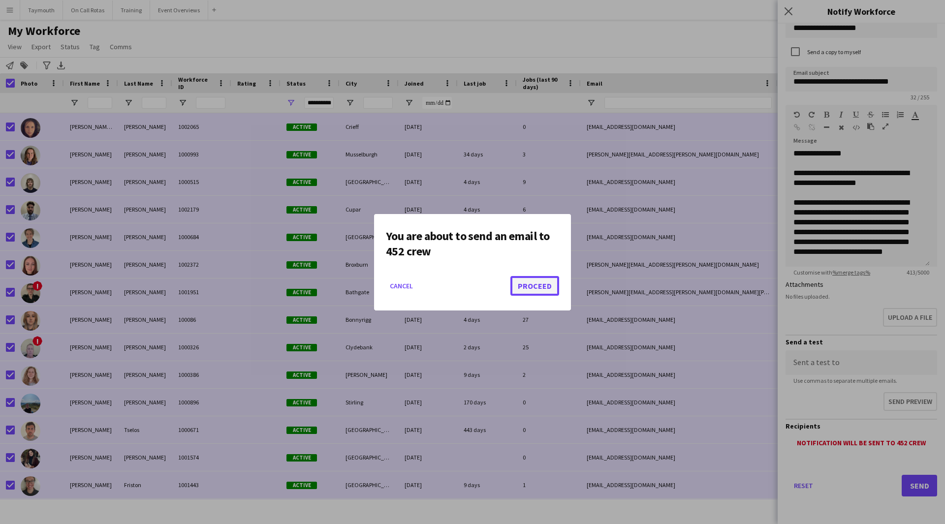
click at [539, 285] on button "Proceed" at bounding box center [535, 286] width 49 height 20
